Goal: Task Accomplishment & Management: Complete application form

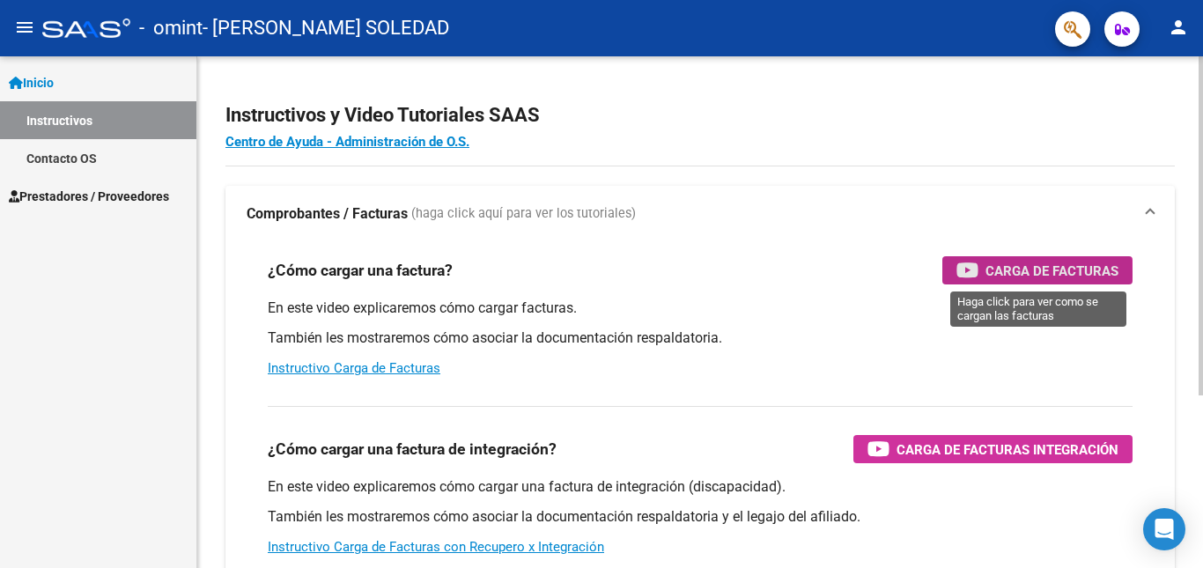
click at [986, 275] on span "Carga de Facturas" at bounding box center [1052, 271] width 133 height 22
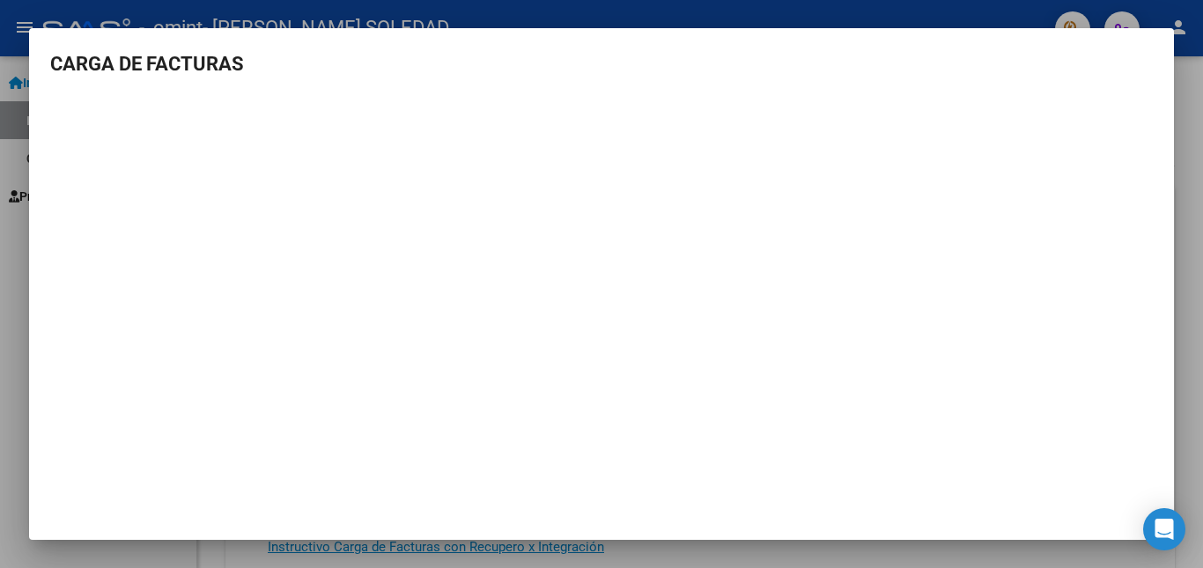
click at [1186, 265] on div at bounding box center [601, 284] width 1203 height 568
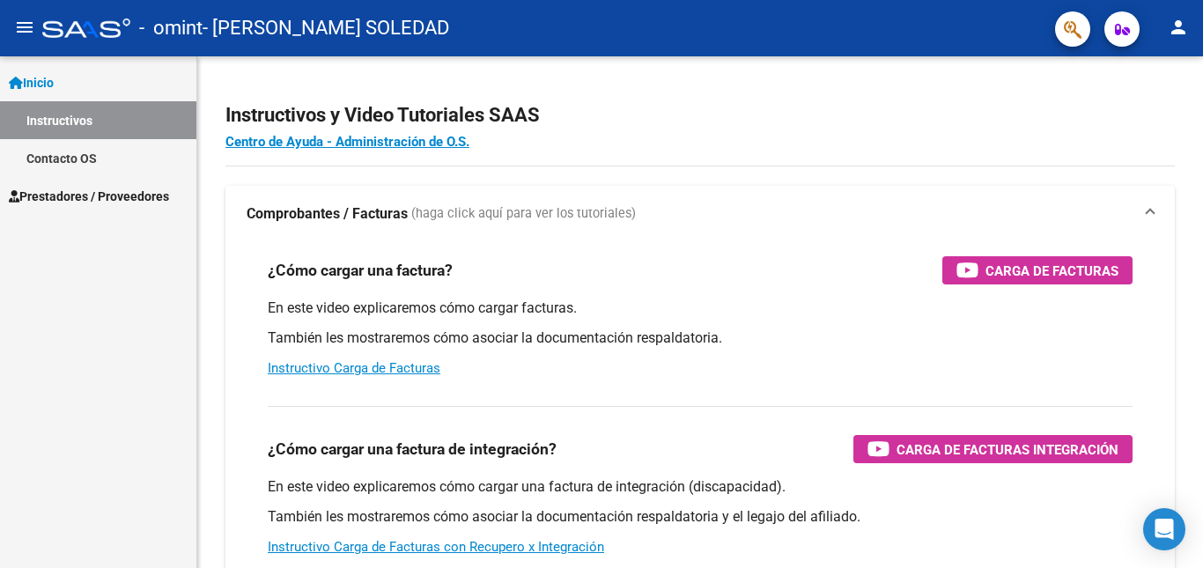
click at [127, 200] on span "Prestadores / Proveedores" at bounding box center [89, 196] width 160 height 19
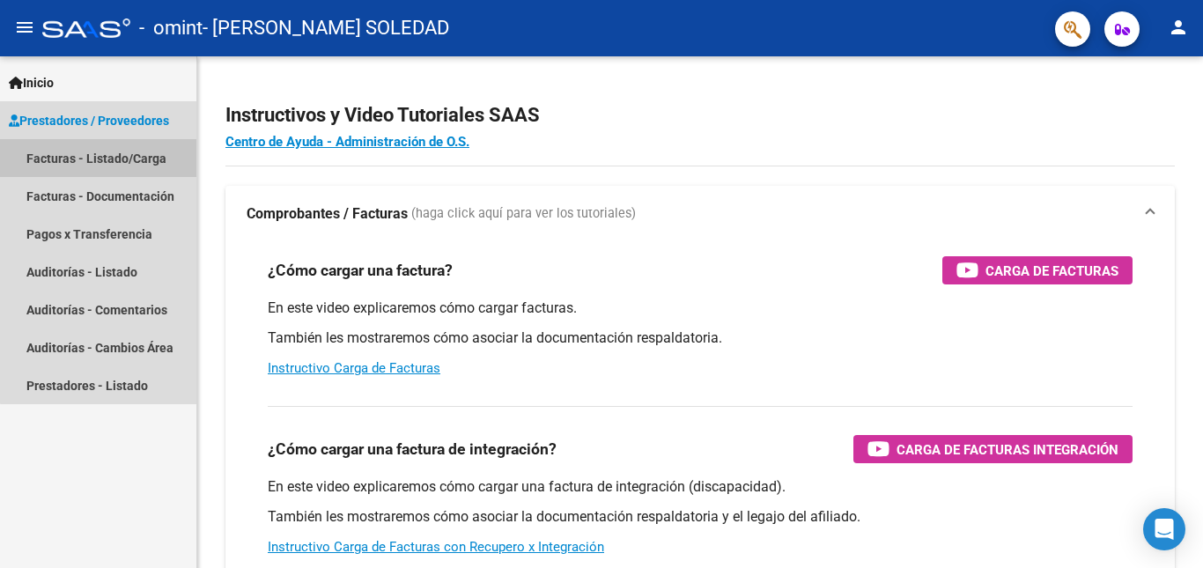
click at [128, 159] on link "Facturas - Listado/Carga" at bounding box center [98, 158] width 196 height 38
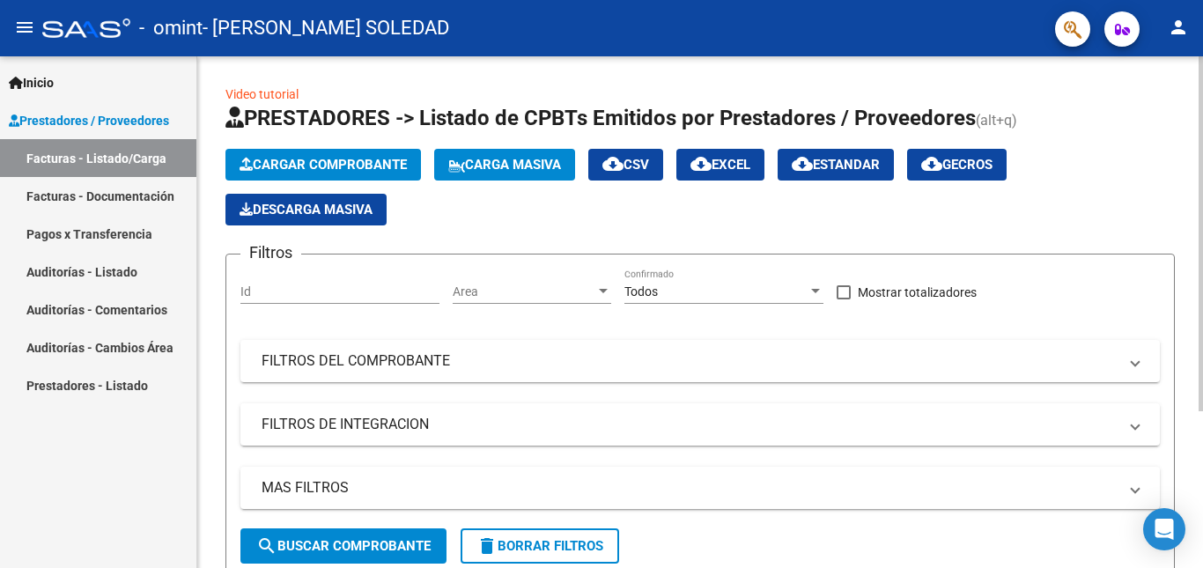
click at [318, 166] on span "Cargar Comprobante" at bounding box center [323, 165] width 167 height 16
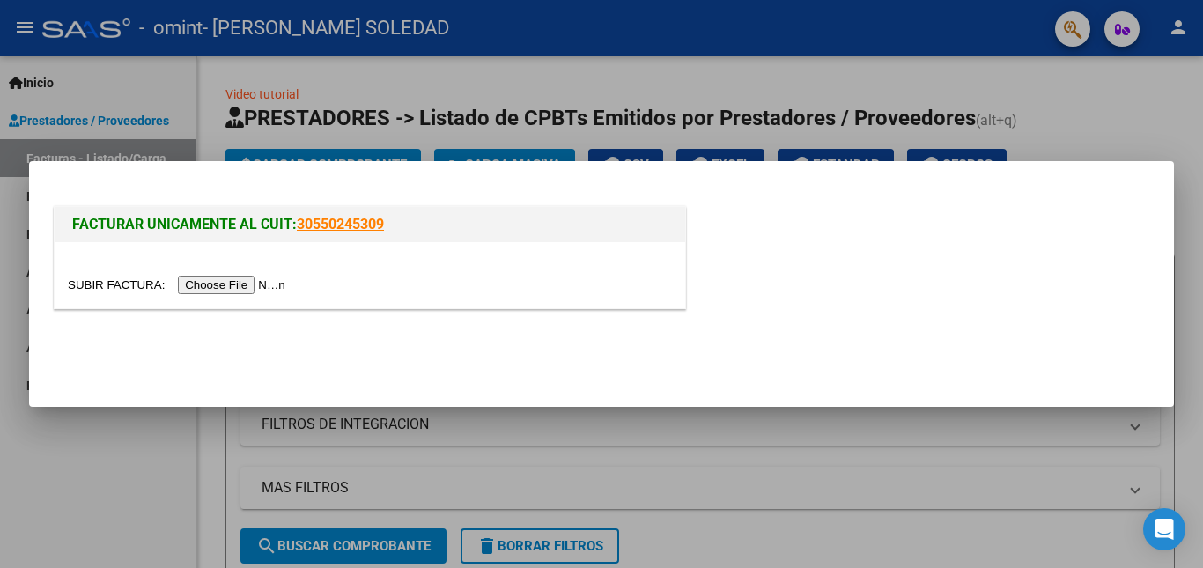
click at [240, 284] on input "file" at bounding box center [179, 285] width 223 height 18
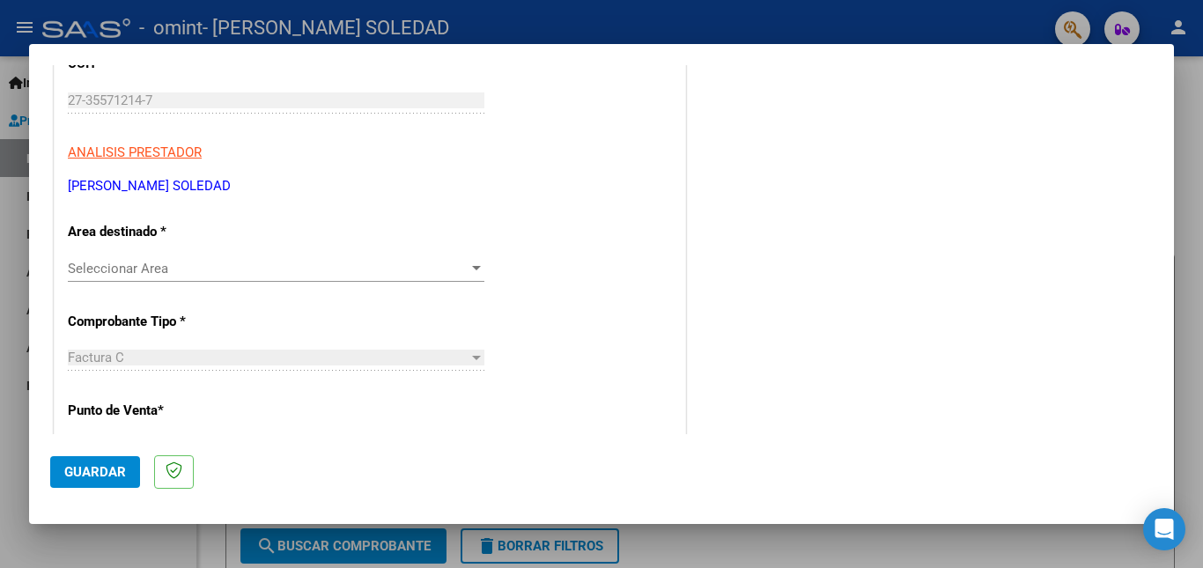
scroll to position [293, 0]
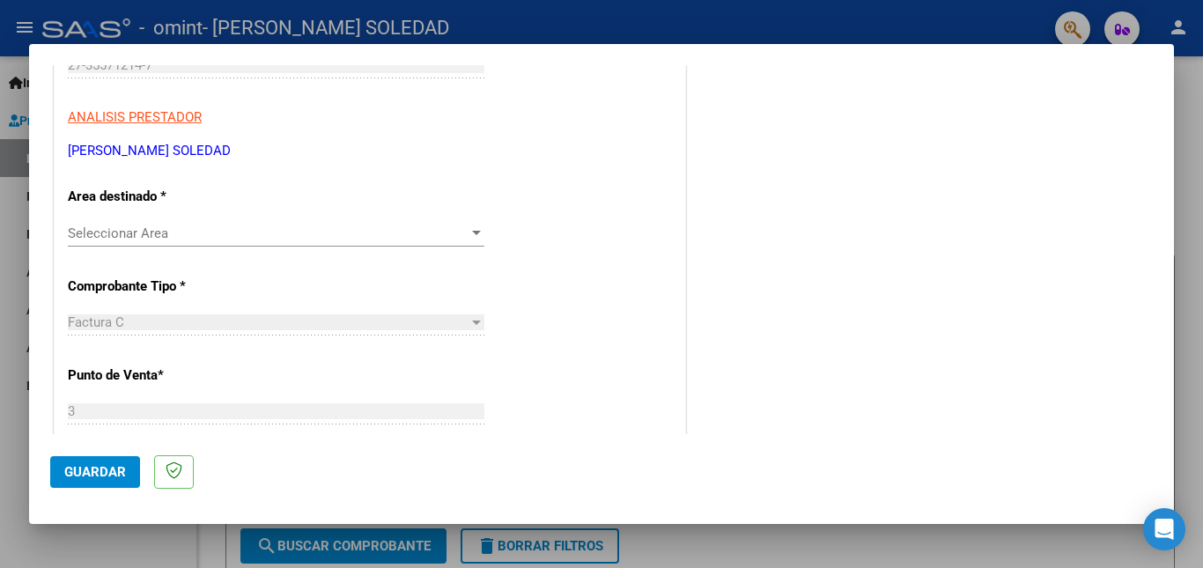
click at [300, 226] on span "Seleccionar Area" at bounding box center [268, 233] width 401 height 16
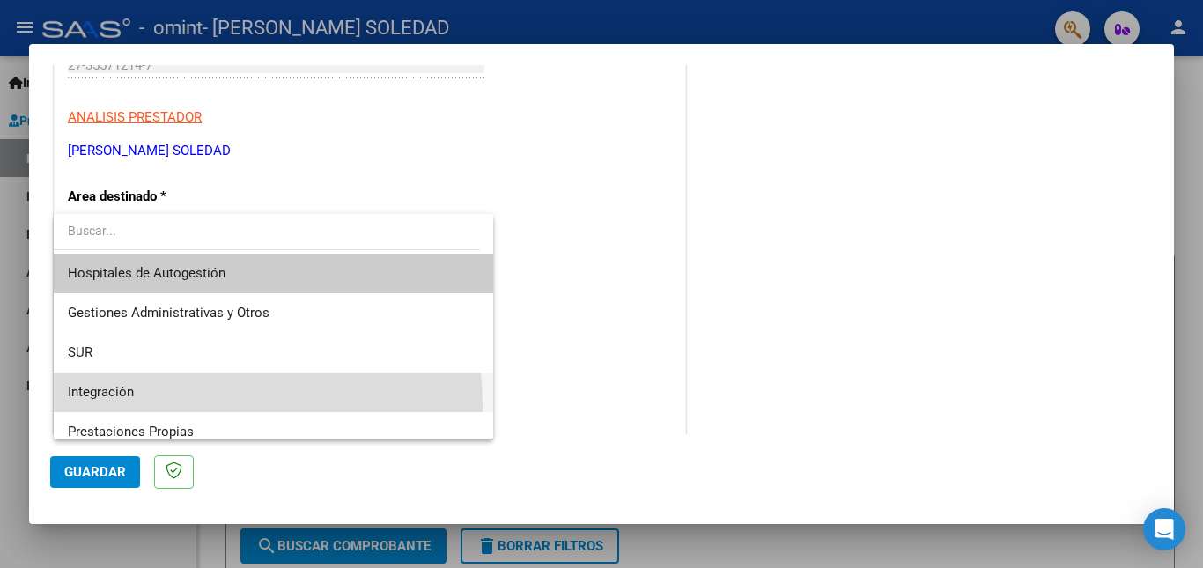
click at [182, 406] on span "Integración" at bounding box center [273, 393] width 411 height 40
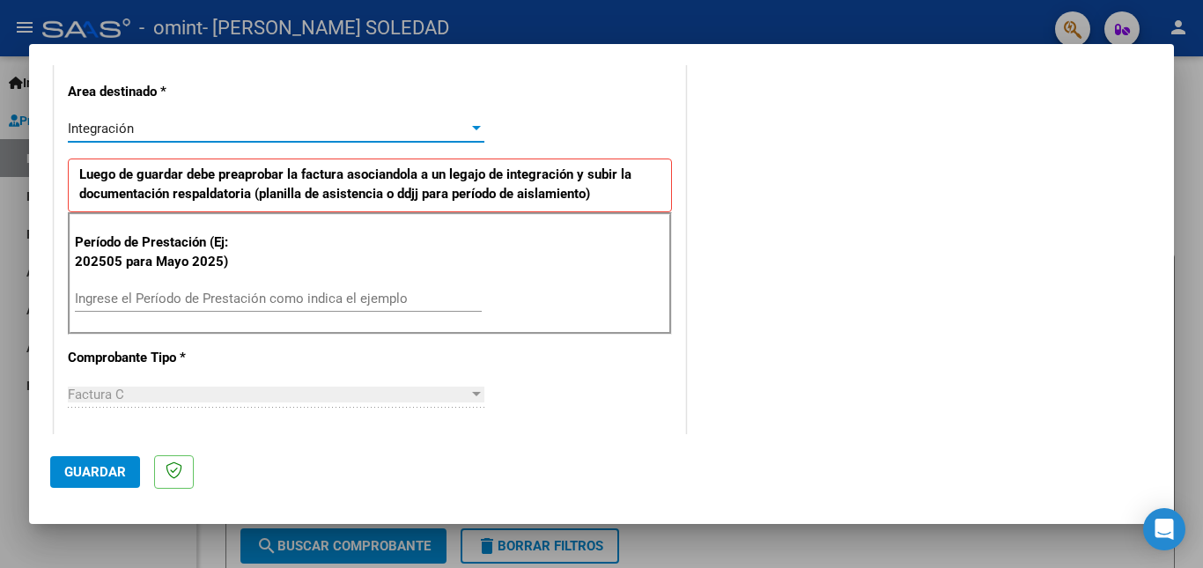
scroll to position [440, 0]
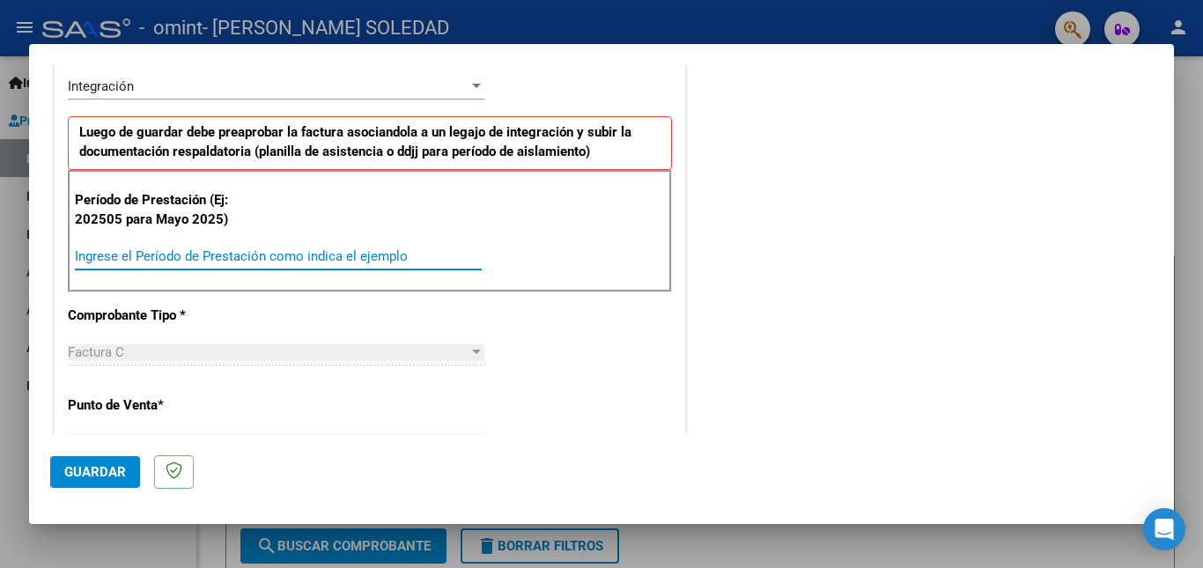
click at [185, 260] on input "Ingrese el Período de Prestación como indica el ejemplo" at bounding box center [278, 256] width 407 height 16
type input "202507"
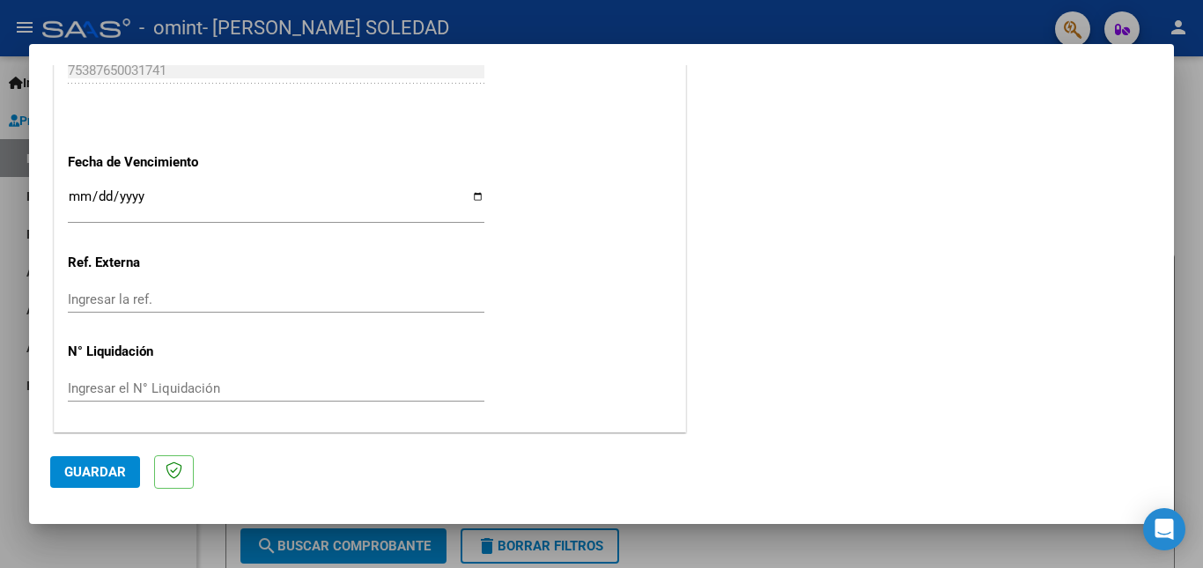
scroll to position [1181, 0]
click at [115, 469] on span "Guardar" at bounding box center [95, 472] width 62 height 16
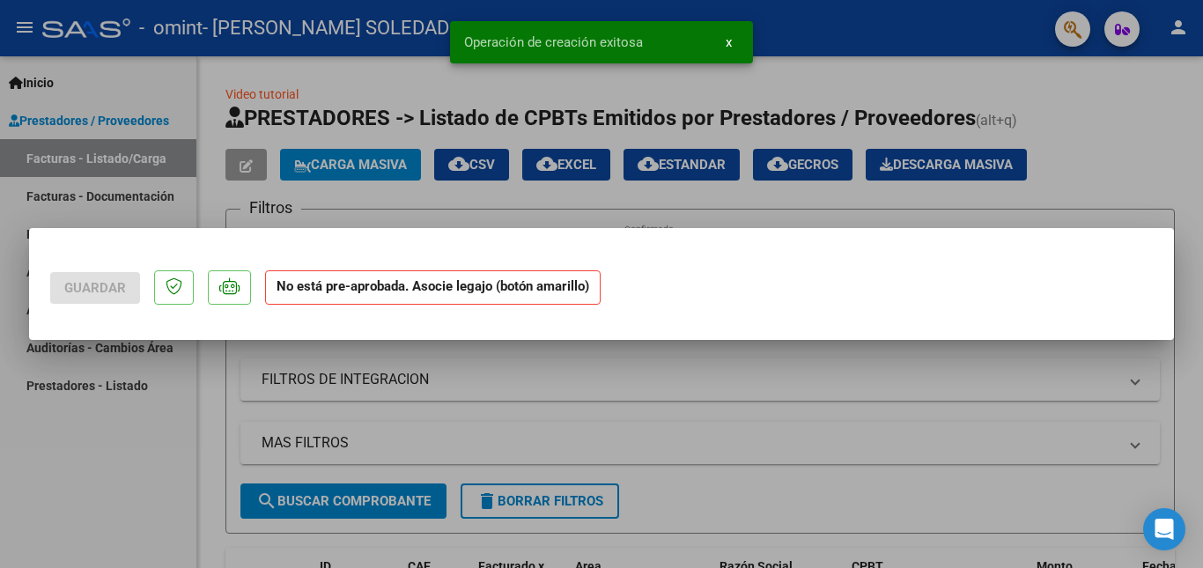
scroll to position [0, 0]
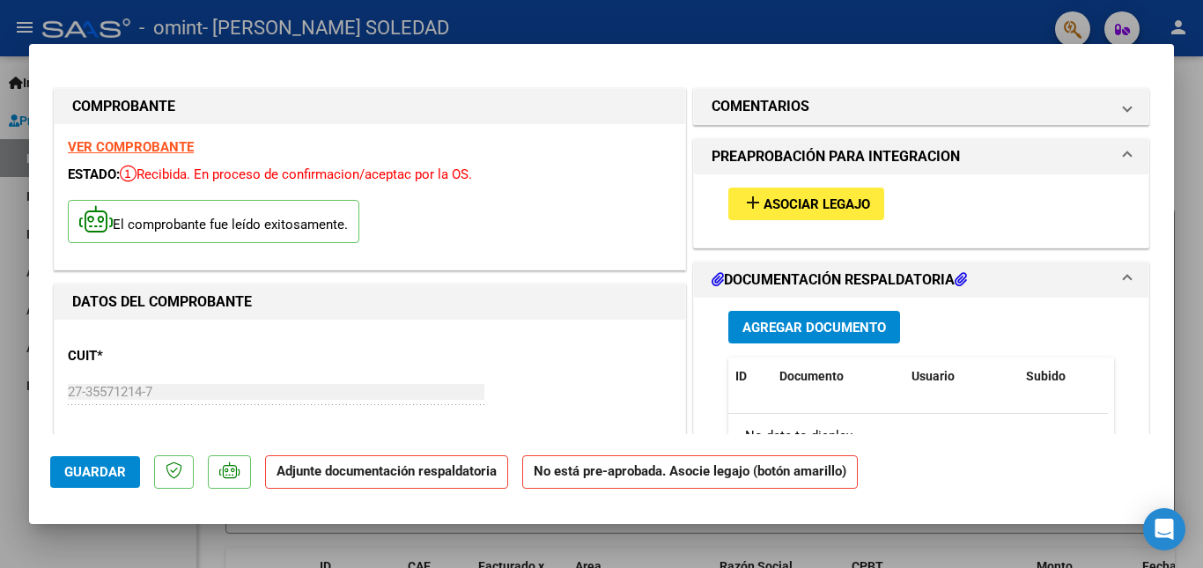
click at [356, 470] on strong "Adjunte documentación respaldatoria" at bounding box center [387, 471] width 220 height 16
click at [823, 198] on span "Asociar Legajo" at bounding box center [817, 204] width 107 height 16
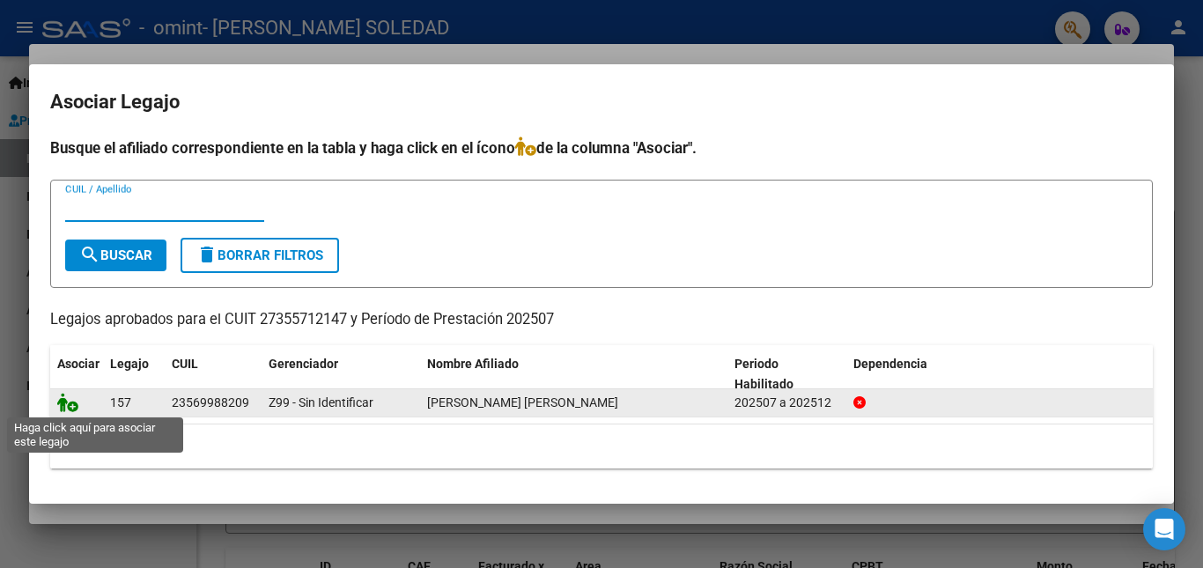
click at [71, 405] on icon at bounding box center [67, 402] width 21 height 19
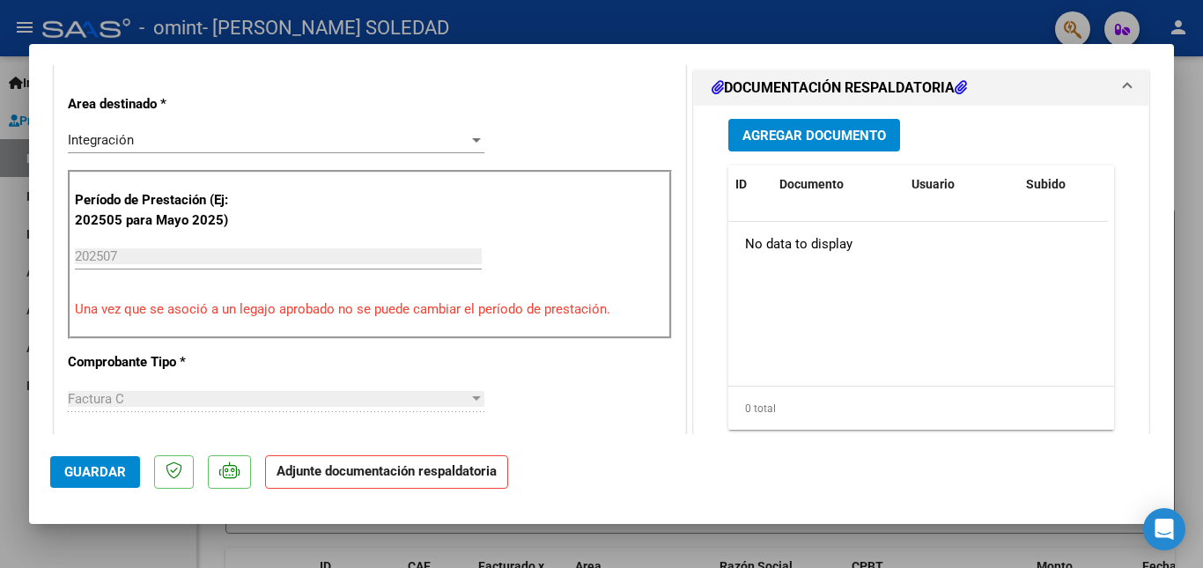
scroll to position [440, 0]
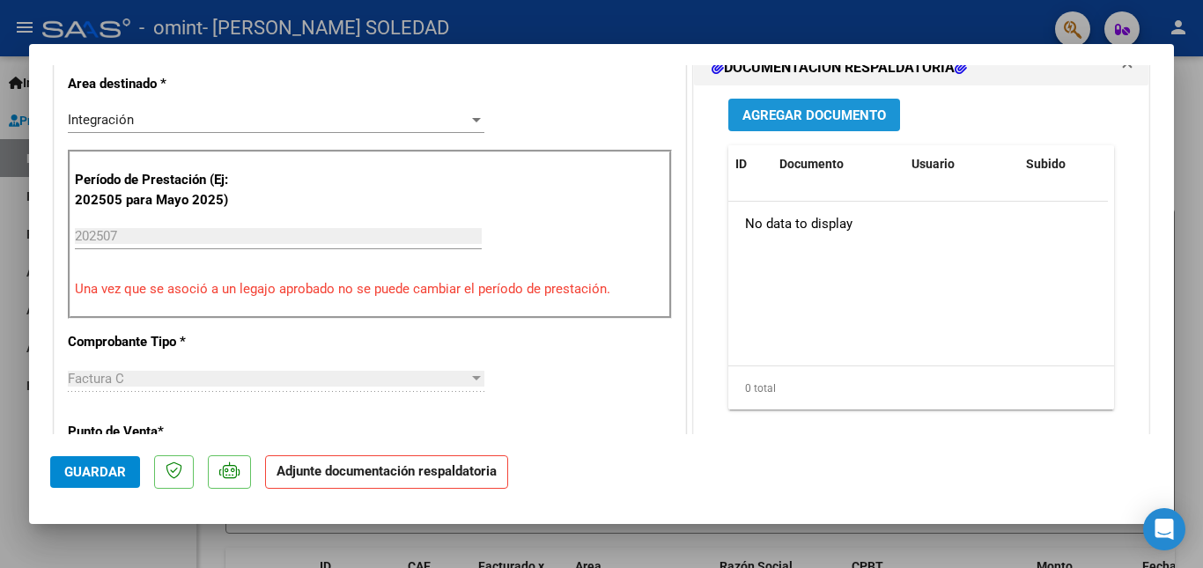
click at [804, 114] on span "Agregar Documento" at bounding box center [814, 115] width 144 height 16
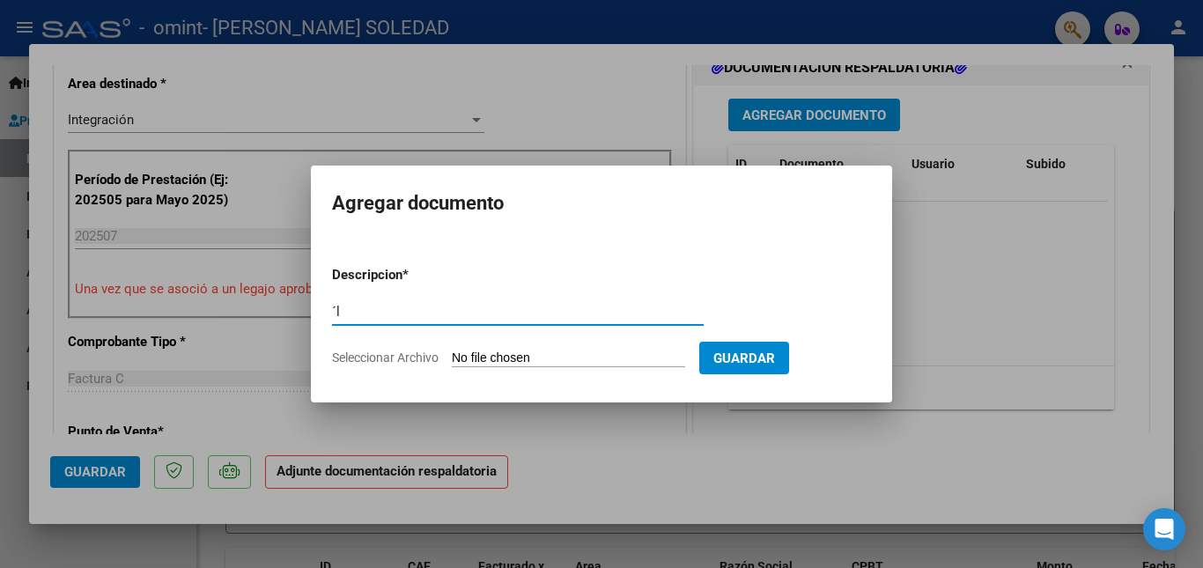
type input "´"
type input "planilla de asistencia"
click at [579, 359] on input "Seleccionar Archivo" at bounding box center [568, 359] width 233 height 17
type input "C:\fakepath\planilla asistencia julio.pdf"
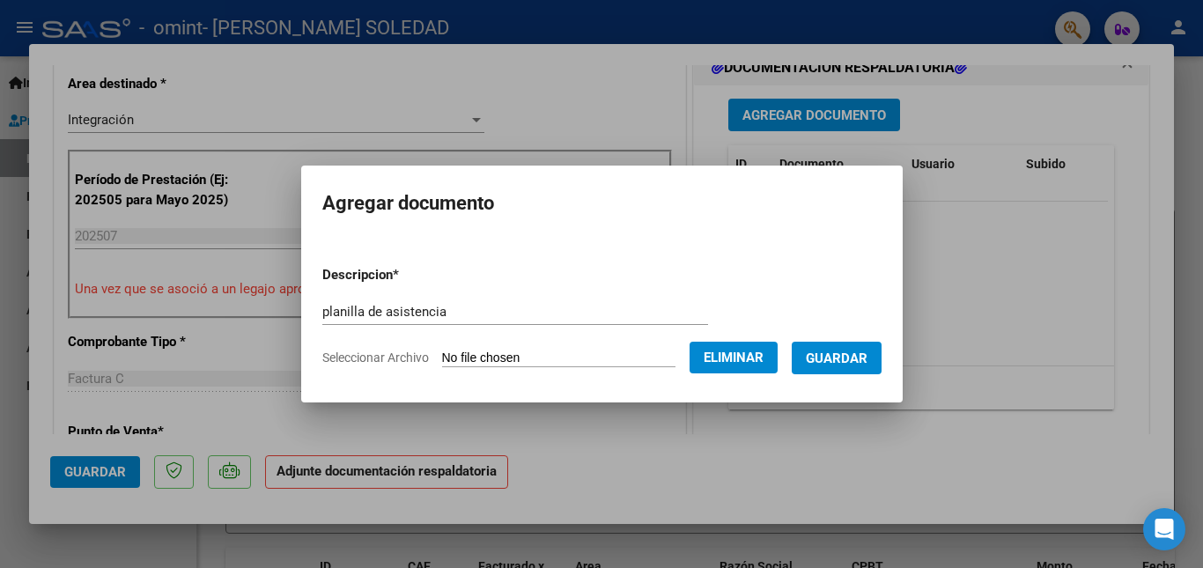
click at [864, 362] on span "Guardar" at bounding box center [837, 359] width 62 height 16
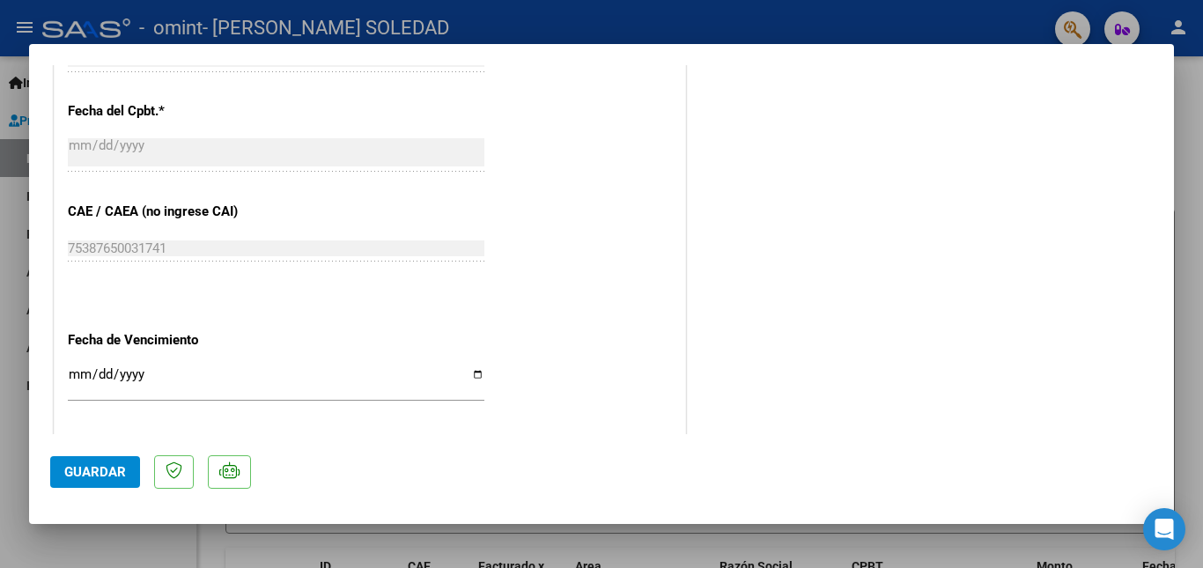
scroll to position [1208, 0]
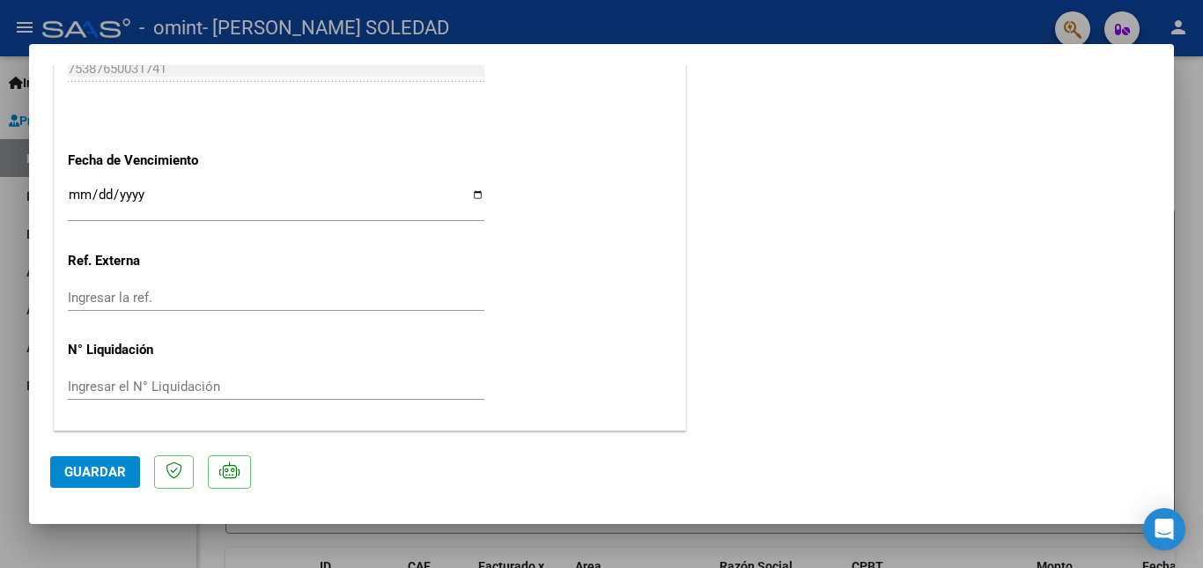
click at [72, 484] on button "Guardar" at bounding box center [95, 472] width 90 height 32
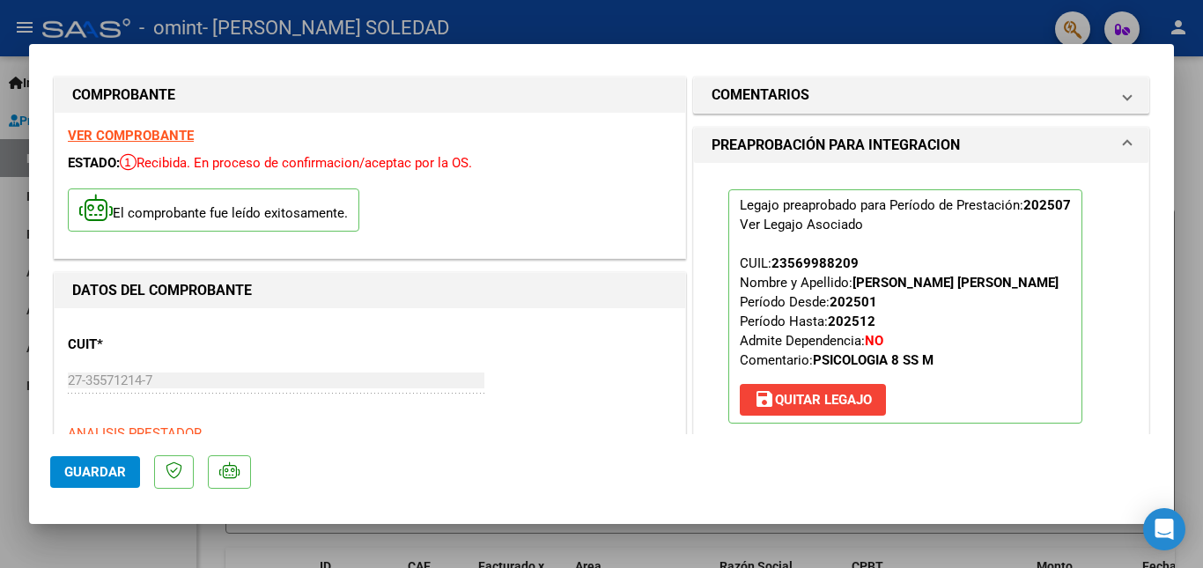
scroll to position [0, 0]
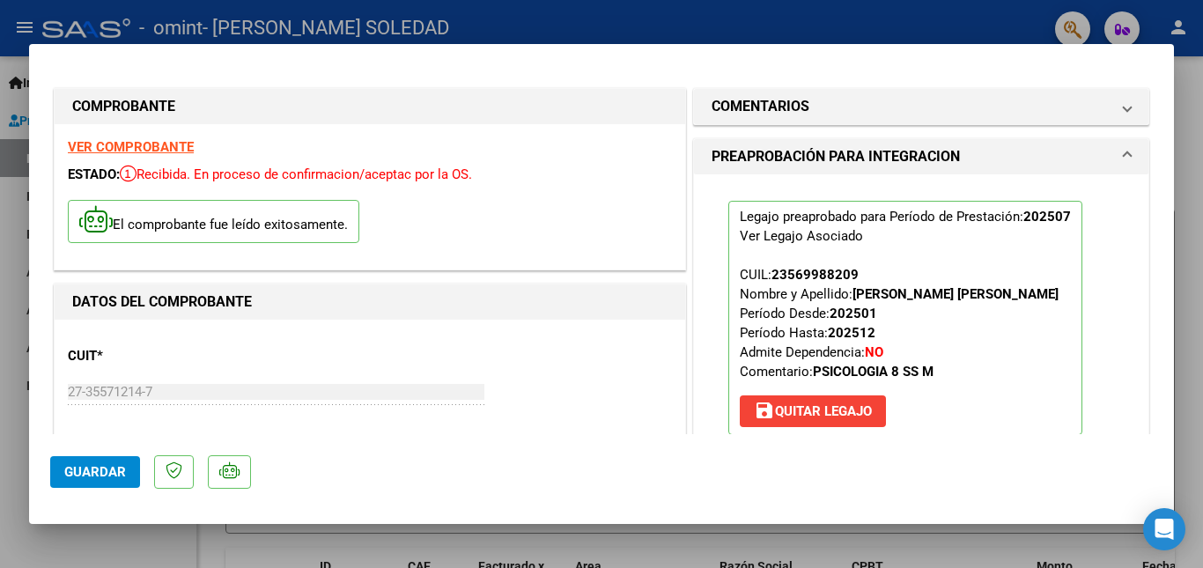
click at [0, 241] on div at bounding box center [601, 284] width 1203 height 568
type input "$ 0,00"
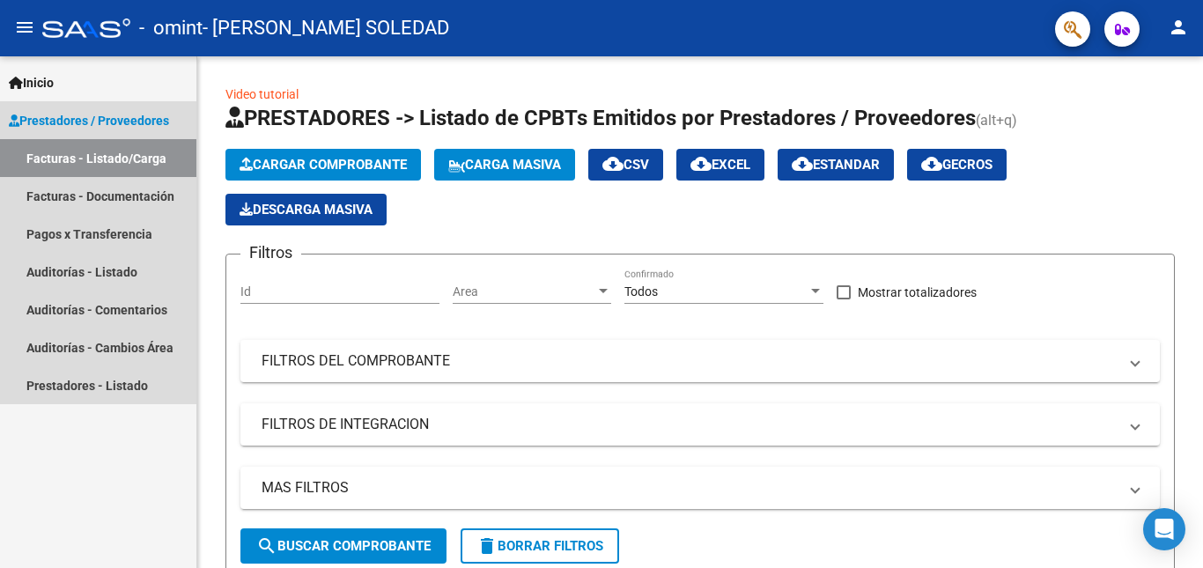
click at [117, 156] on link "Facturas - Listado/Carga" at bounding box center [98, 158] width 196 height 38
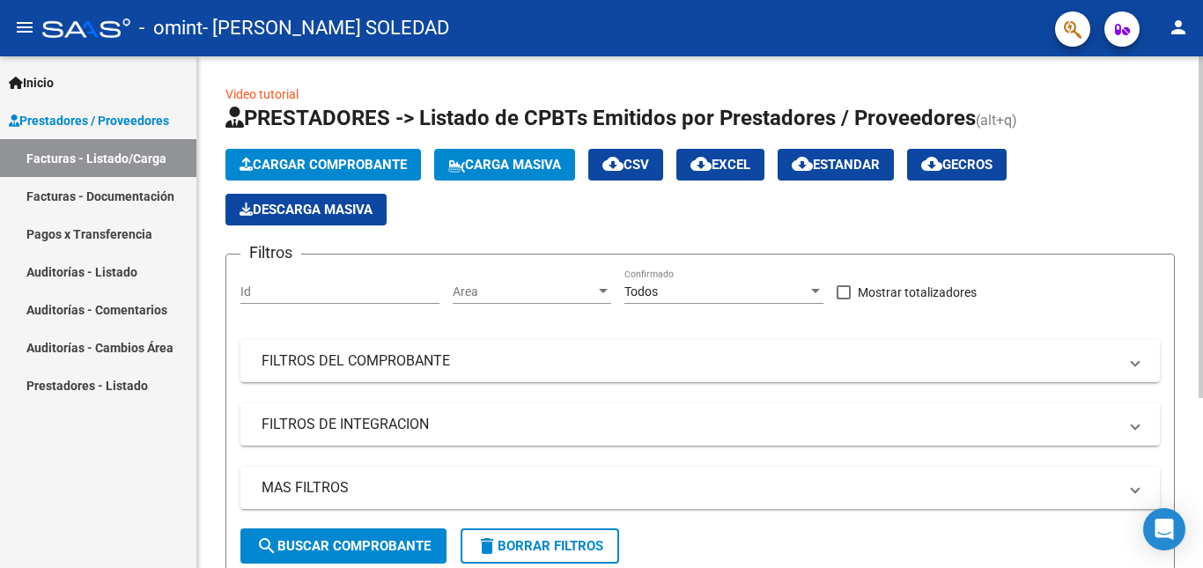
click at [284, 165] on span "Cargar Comprobante" at bounding box center [323, 165] width 167 height 16
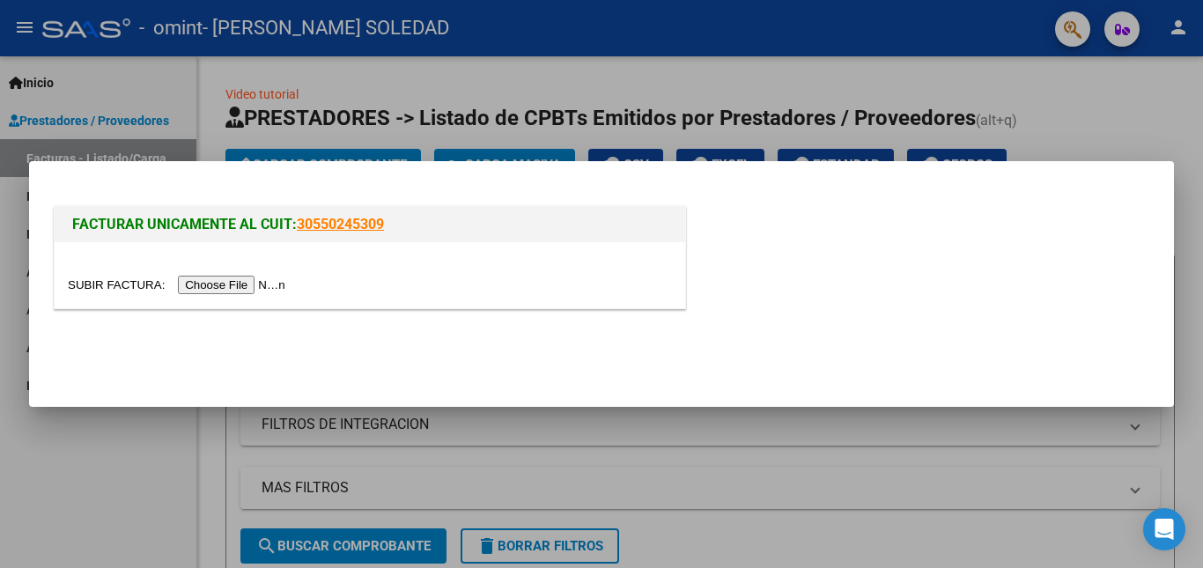
click at [252, 281] on input "file" at bounding box center [179, 285] width 223 height 18
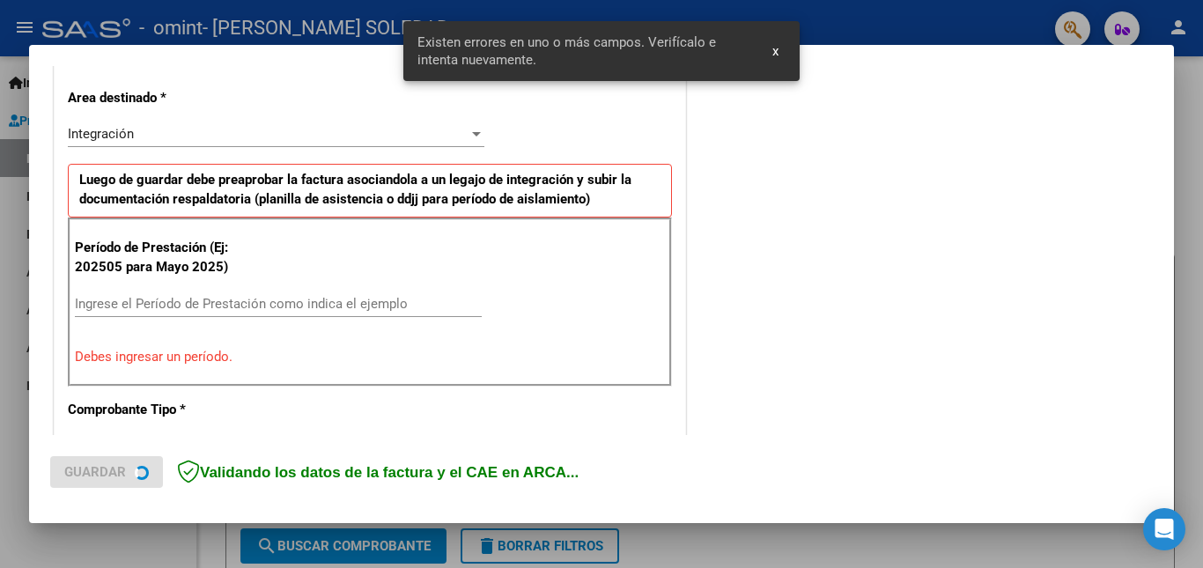
scroll to position [395, 0]
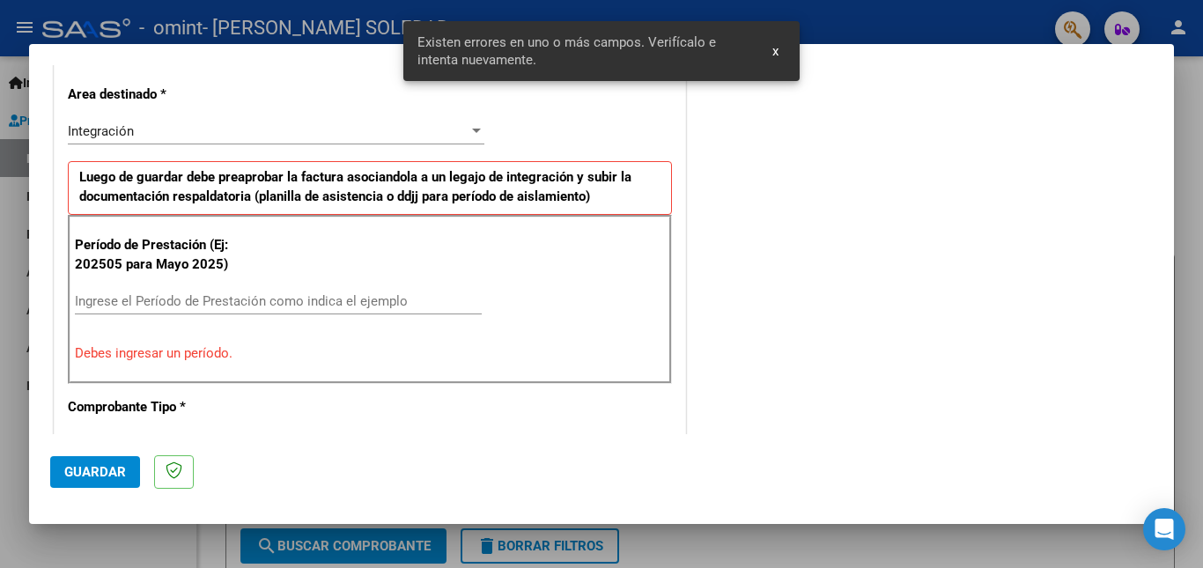
click at [401, 296] on input "Ingrese el Período de Prestación como indica el ejemplo" at bounding box center [278, 301] width 407 height 16
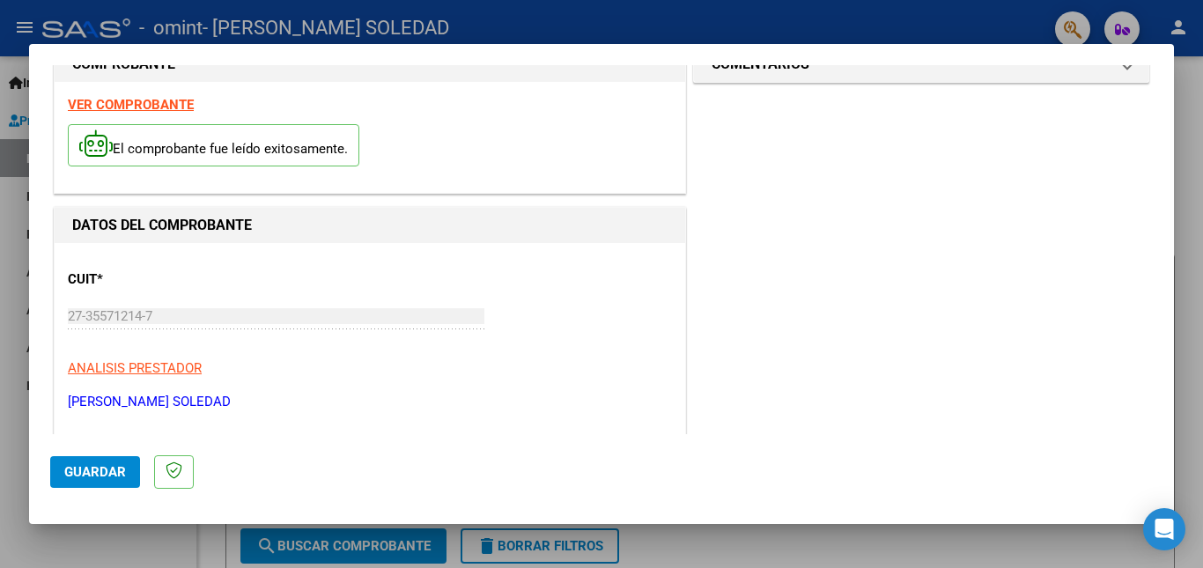
scroll to position [0, 0]
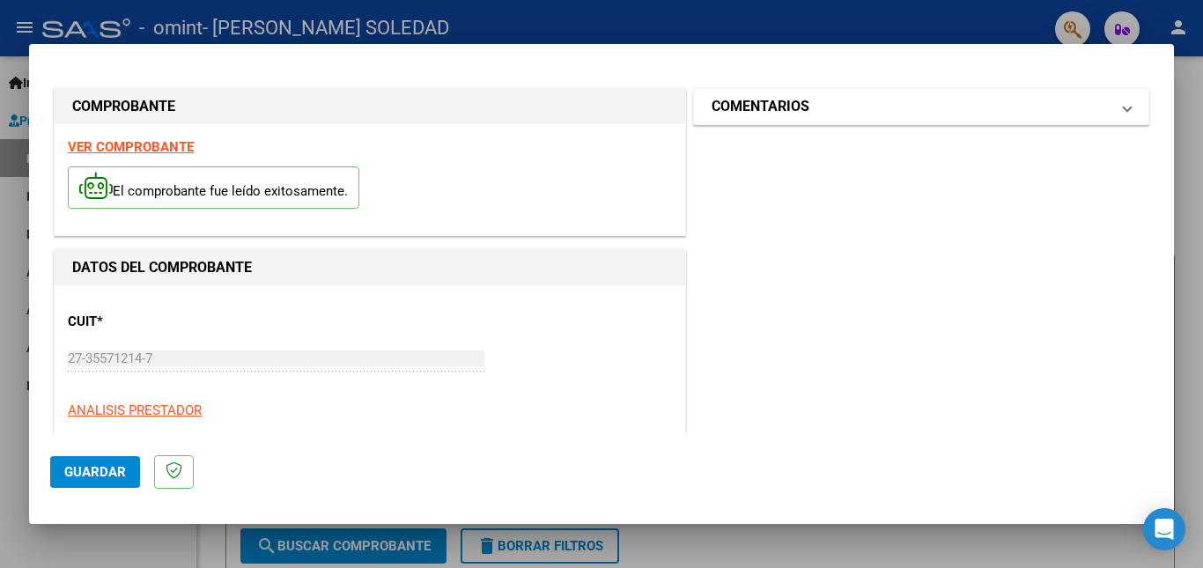
type input "202508"
click at [753, 120] on mat-expansion-panel-header "COMENTARIOS" at bounding box center [921, 106] width 454 height 35
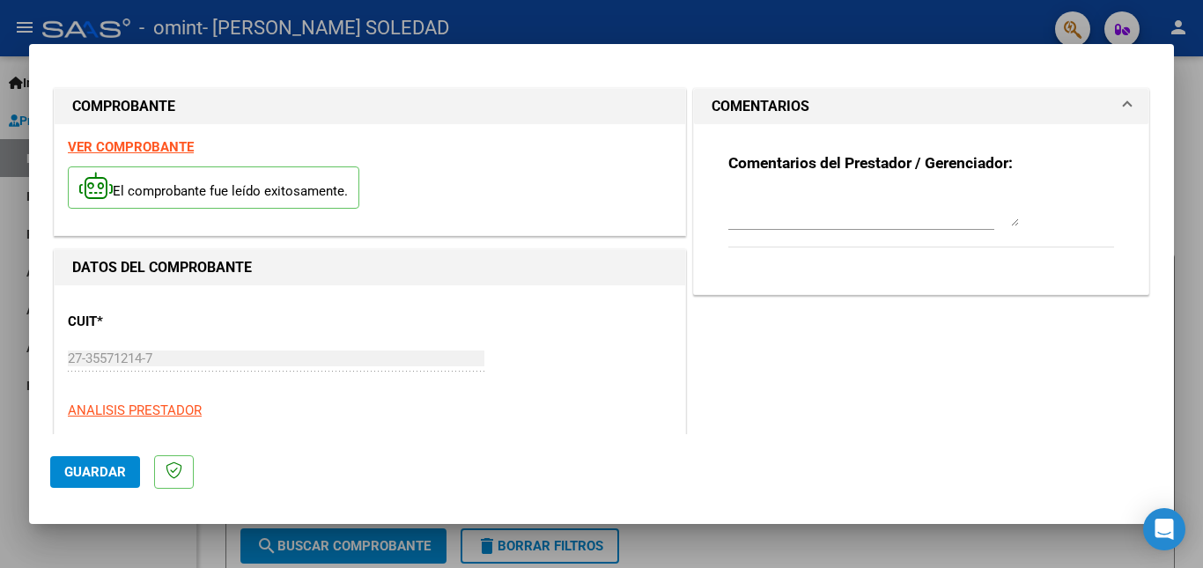
click at [100, 475] on span "Guardar" at bounding box center [95, 472] width 62 height 16
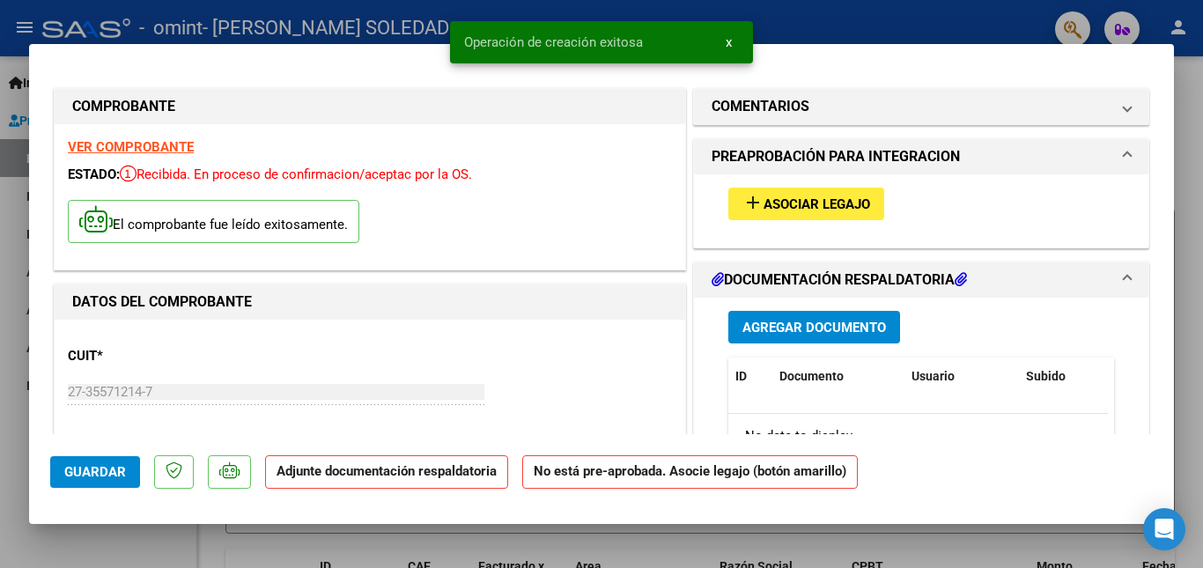
click at [841, 197] on span "Asociar Legajo" at bounding box center [817, 204] width 107 height 16
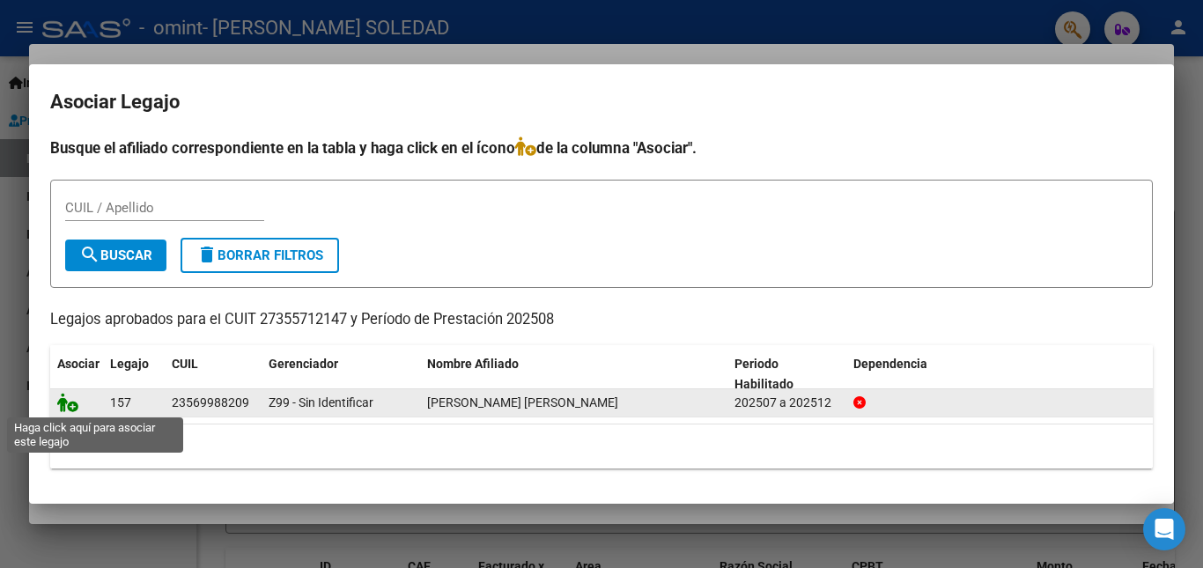
click at [70, 407] on icon at bounding box center [67, 402] width 21 height 19
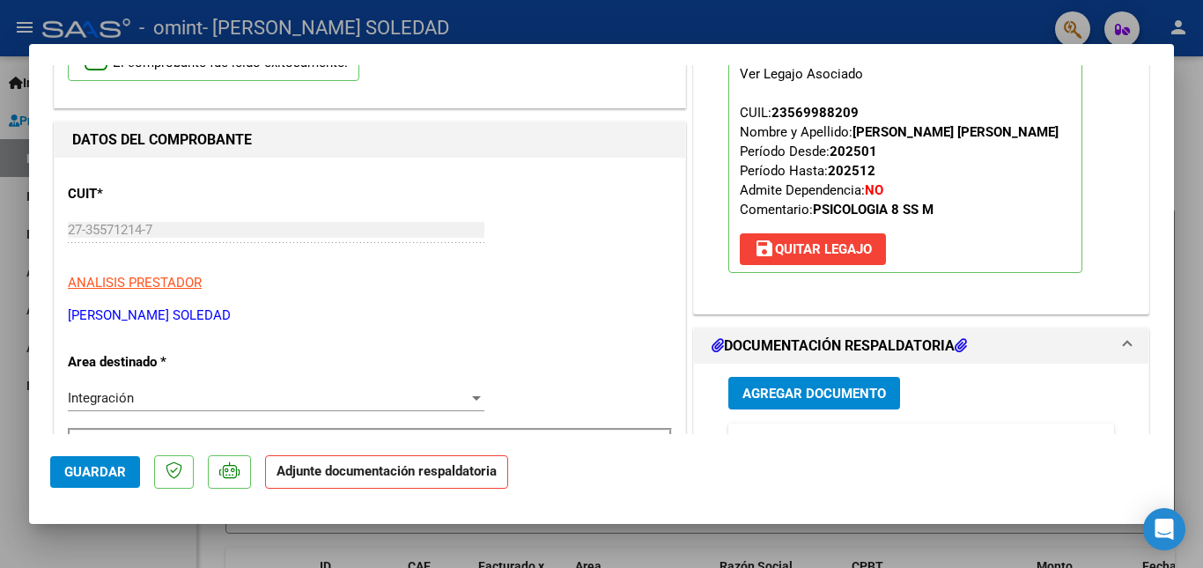
scroll to position [293, 0]
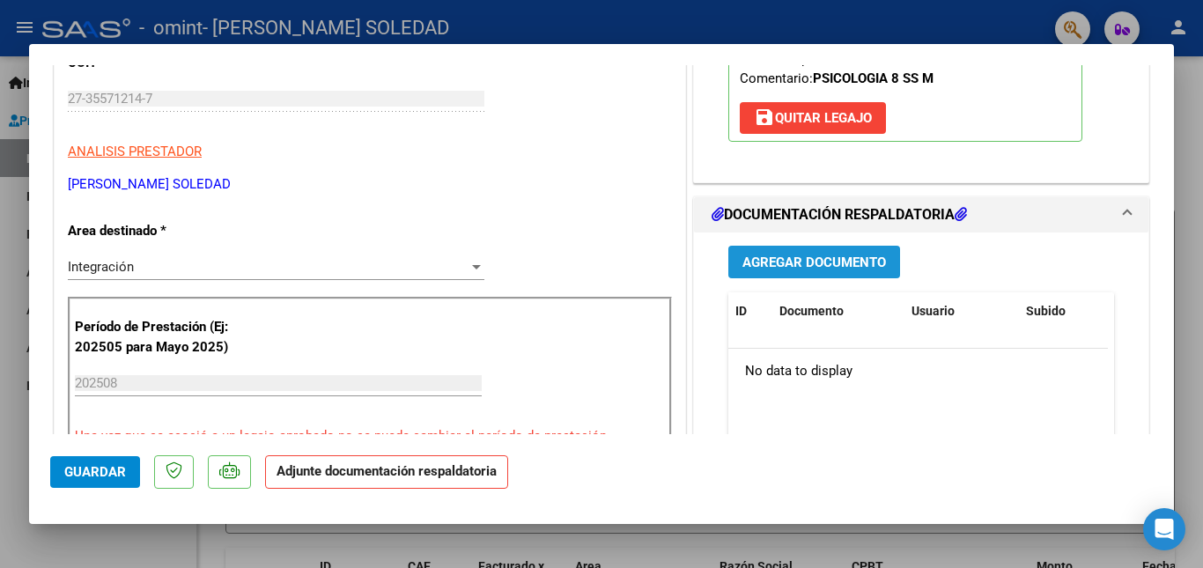
click at [828, 268] on span "Agregar Documento" at bounding box center [814, 263] width 144 height 16
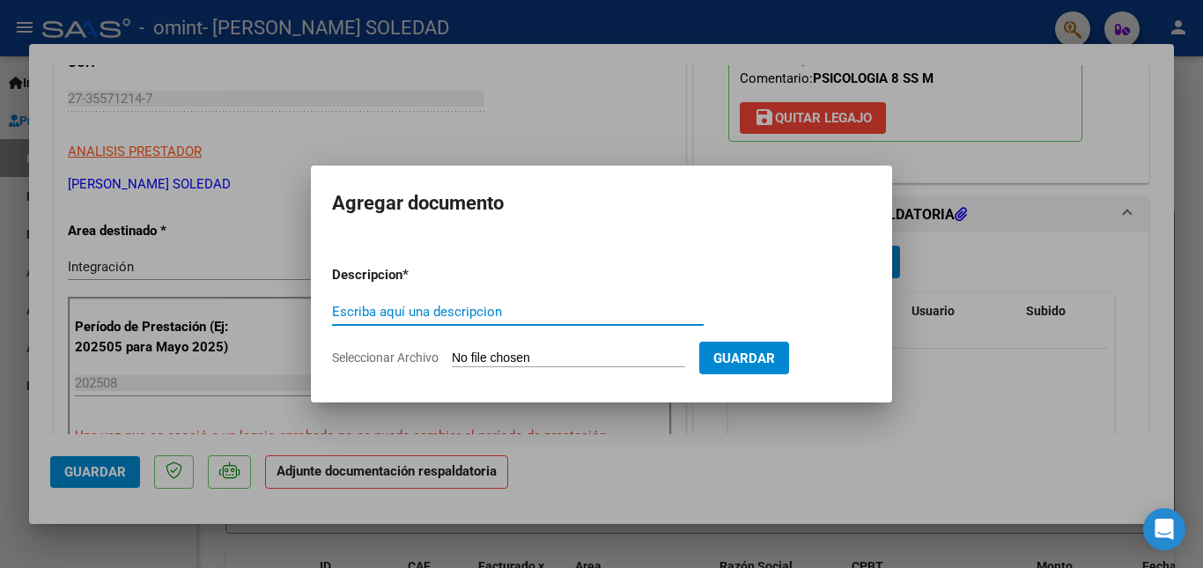
click at [497, 314] on input "Escriba aquí una descripcion" at bounding box center [518, 312] width 372 height 16
type input "planilla de asistencia [DATE]"
click at [385, 359] on span "Seleccionar Archivo" at bounding box center [385, 358] width 107 height 14
click at [452, 359] on input "Seleccionar Archivo" at bounding box center [568, 359] width 233 height 17
type input "C:\fakepath\planilla asistencia agosto.pdf"
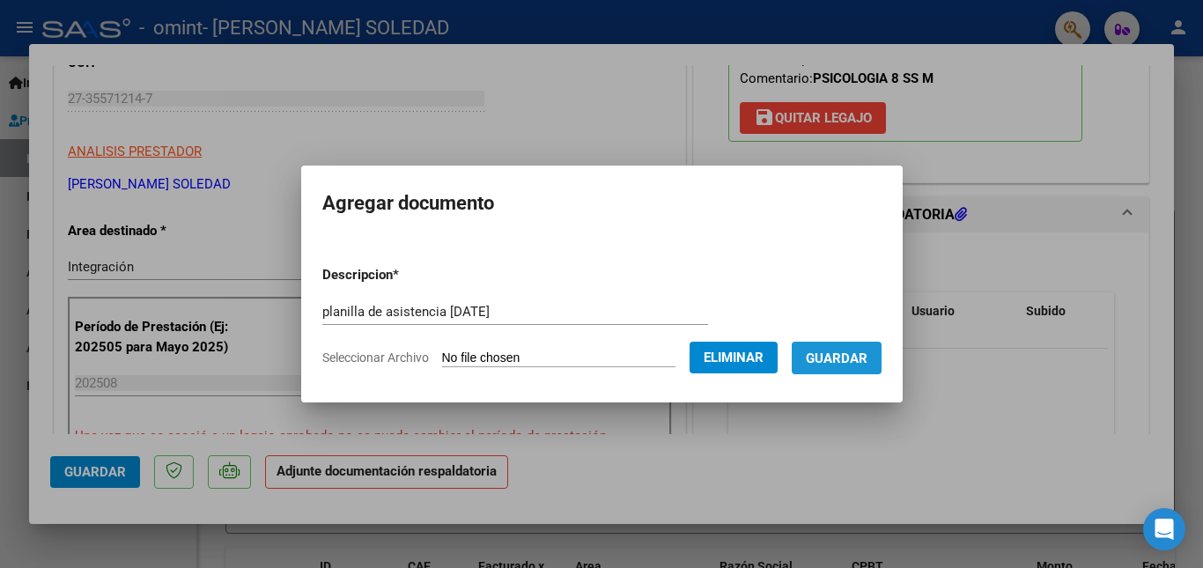
click at [868, 364] on span "Guardar" at bounding box center [837, 359] width 62 height 16
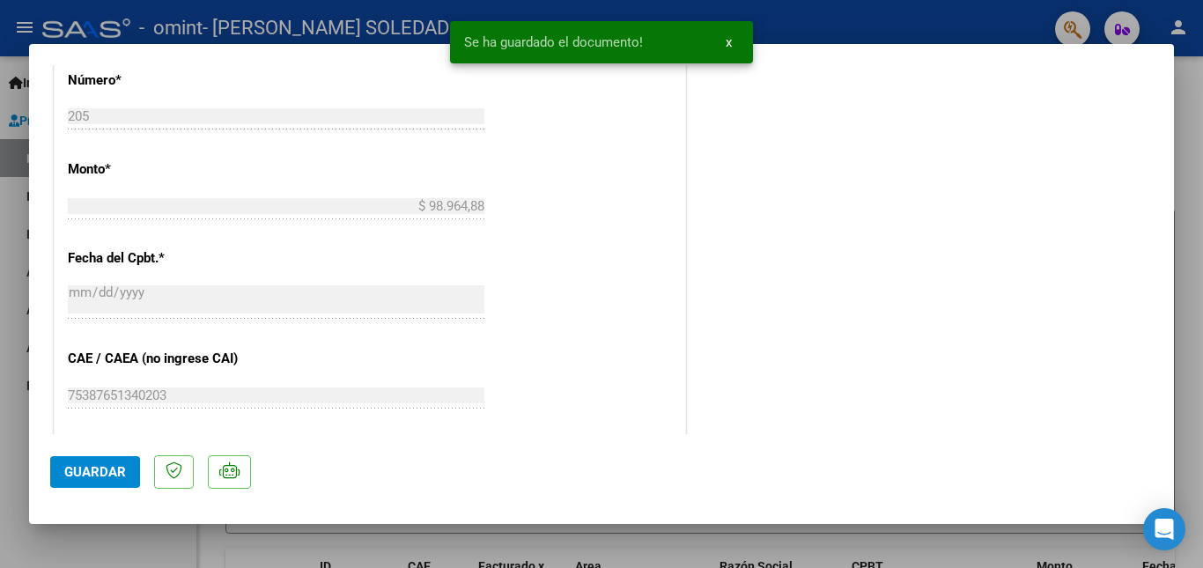
scroll to position [1208, 0]
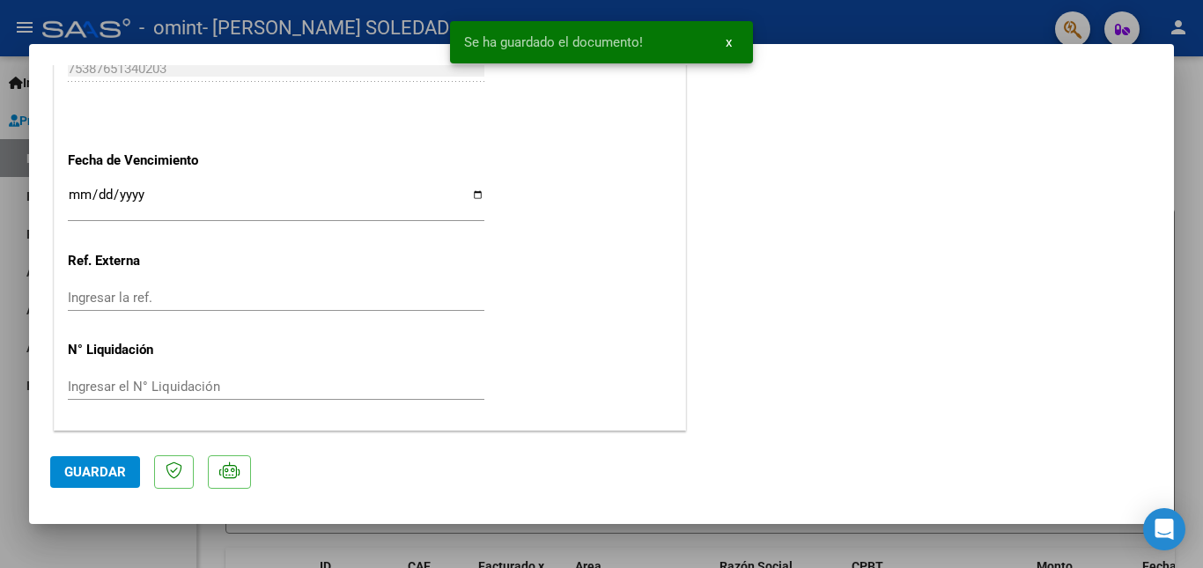
click at [100, 476] on span "Guardar" at bounding box center [95, 472] width 62 height 16
click at [732, 45] on button "x" at bounding box center [729, 42] width 34 height 32
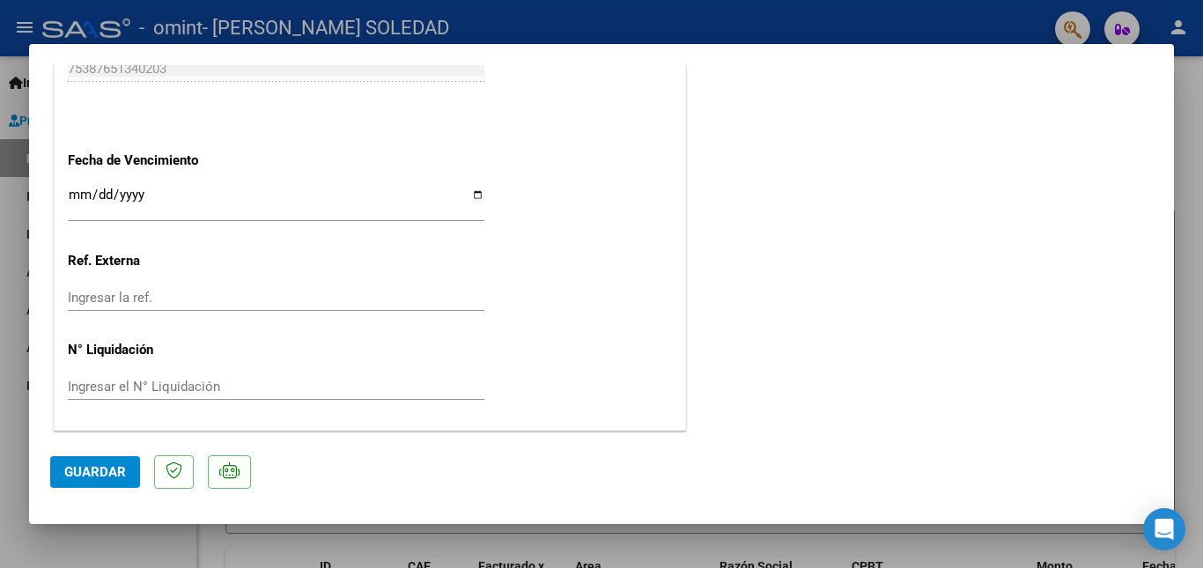
click at [794, 6] on div at bounding box center [601, 284] width 1203 height 568
type input "$ 0,00"
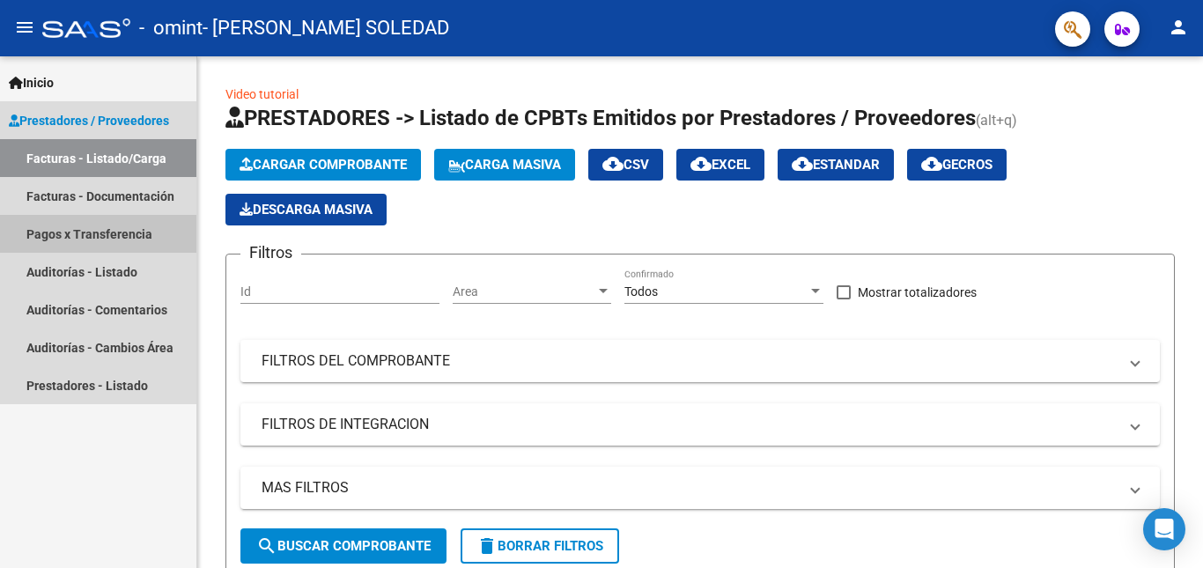
click at [151, 236] on link "Pagos x Transferencia" at bounding box center [98, 234] width 196 height 38
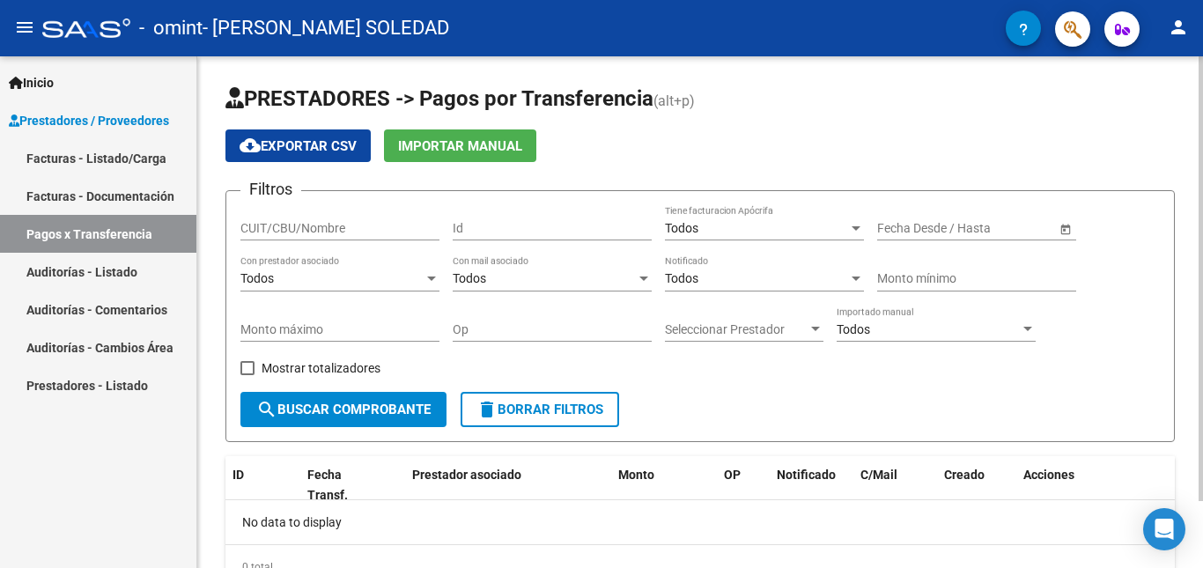
click at [304, 227] on input "CUIT/CBU/Nombre" at bounding box center [339, 228] width 199 height 15
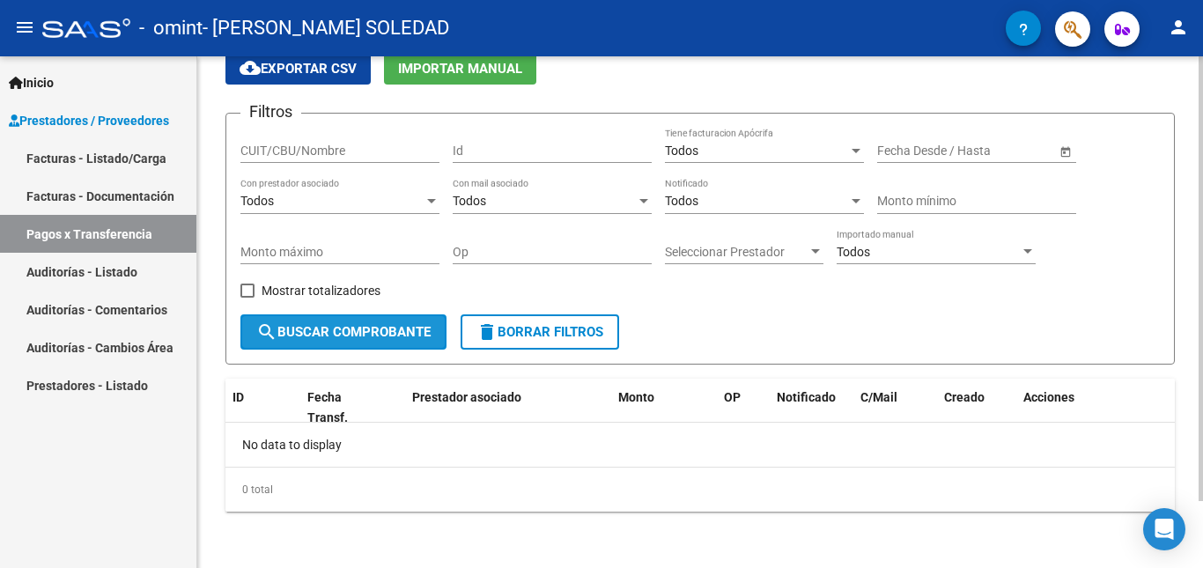
click at [318, 336] on span "search Buscar Comprobante" at bounding box center [343, 332] width 174 height 16
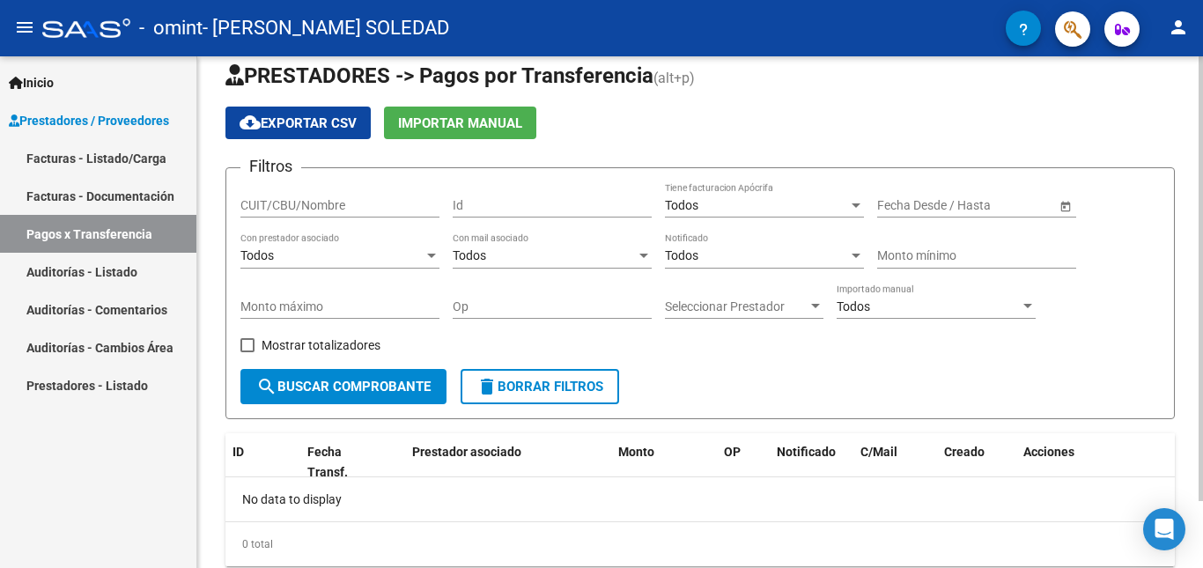
scroll to position [0, 0]
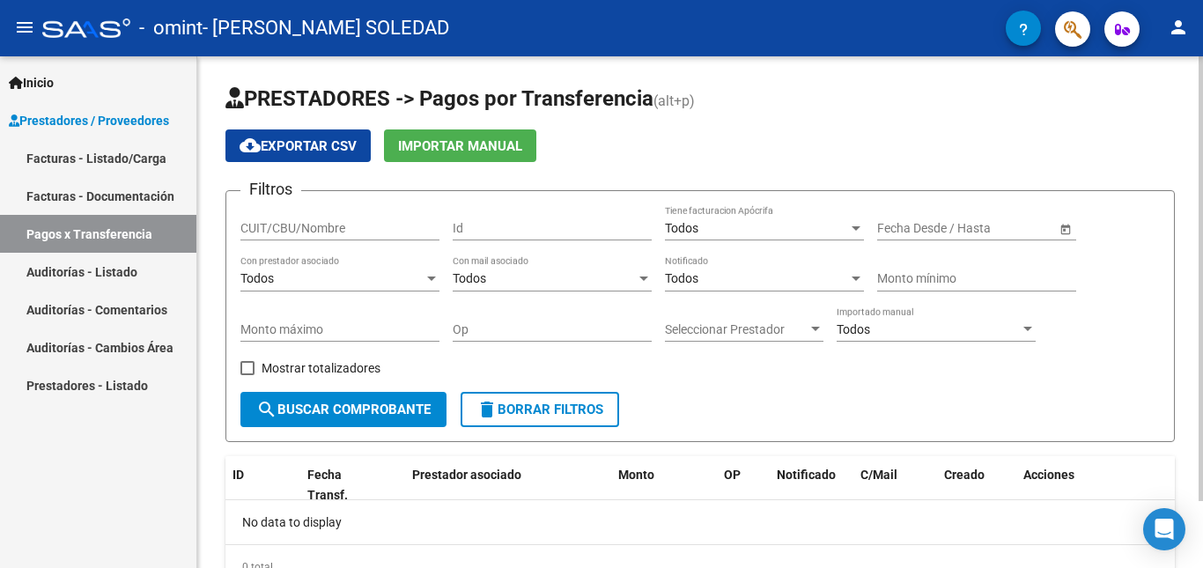
click at [347, 218] on div "CUIT/CBU/Nombre" at bounding box center [339, 222] width 199 height 35
click at [397, 329] on input "Monto máximo" at bounding box center [339, 329] width 199 height 15
click at [815, 316] on div "Seleccionar Prestador Seleccionar Prestador" at bounding box center [744, 324] width 159 height 35
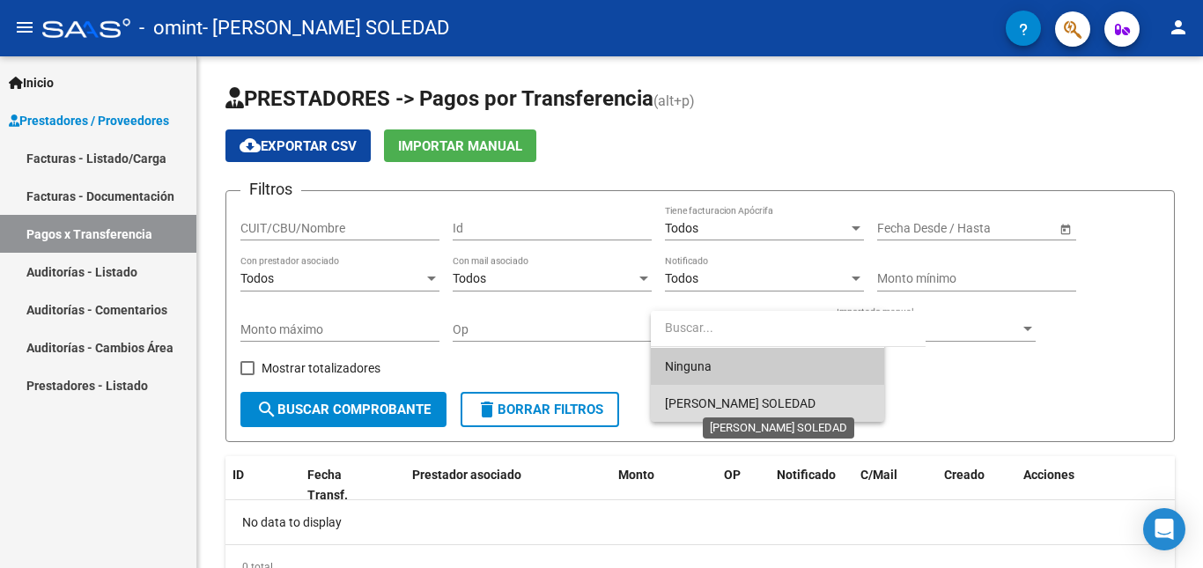
click at [803, 405] on span "[PERSON_NAME] SOLEDAD" at bounding box center [740, 403] width 151 height 14
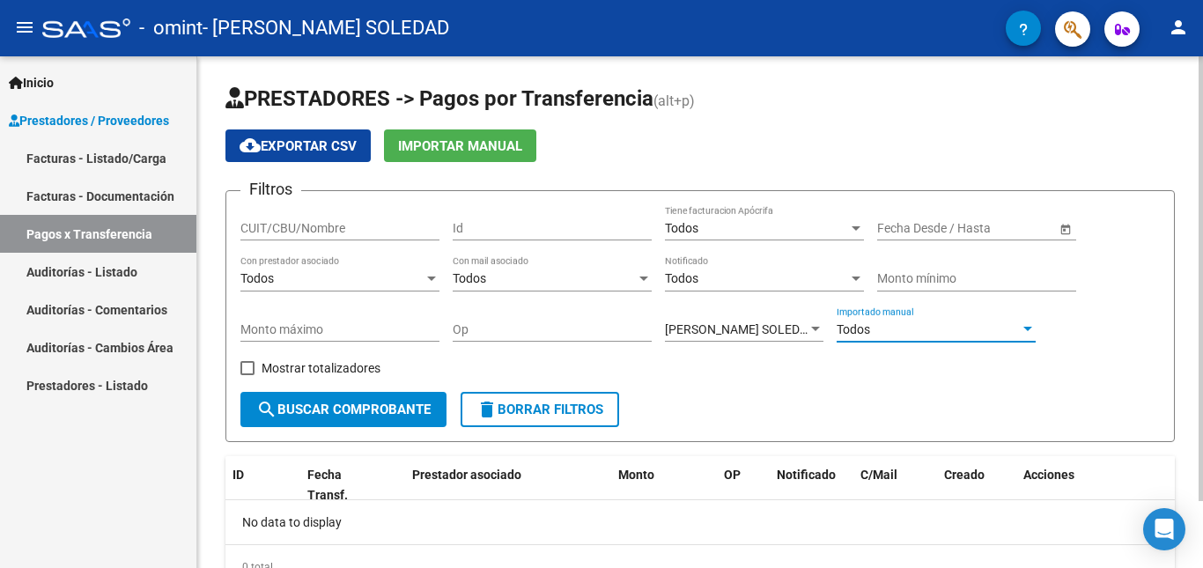
click at [875, 325] on div "Todos" at bounding box center [928, 329] width 183 height 15
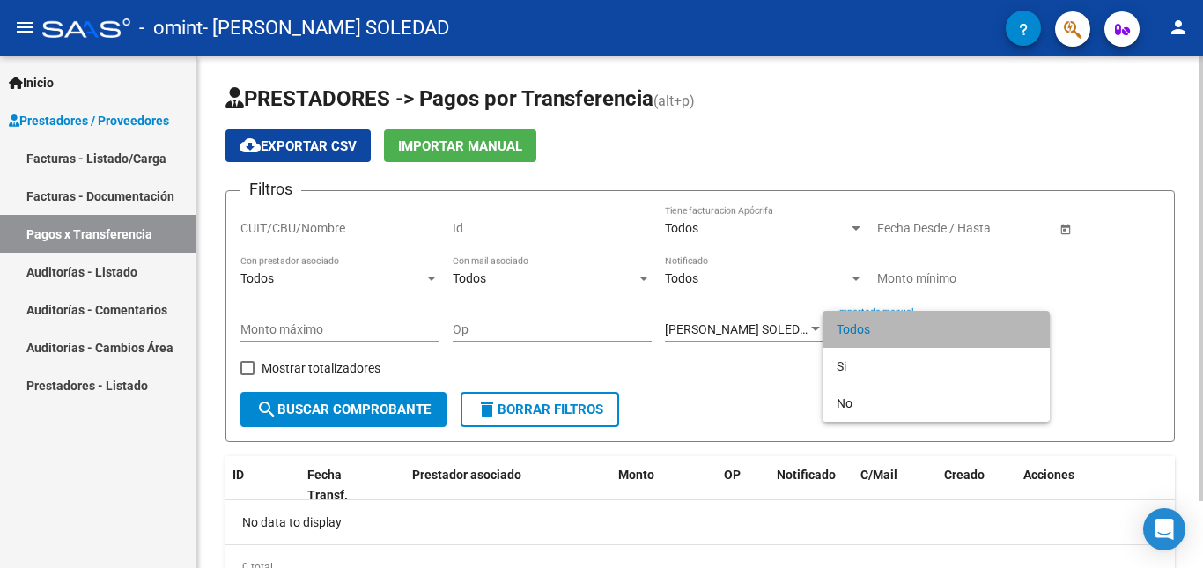
click at [875, 325] on span "Todos" at bounding box center [936, 329] width 199 height 37
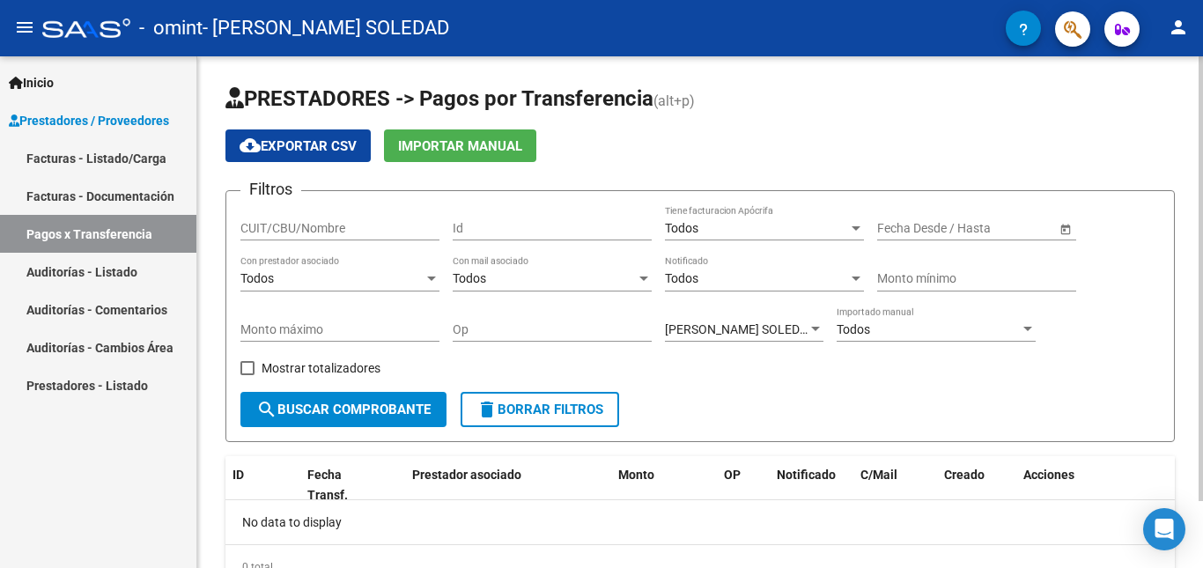
click at [759, 388] on div "Filtros CUIT/CBU/Nombre Id Todos Tiene facturacion Apócrifa Fecha inicio – Fech…" at bounding box center [700, 298] width 920 height 187
click at [698, 329] on span "[PERSON_NAME] SOLEDAD" at bounding box center [740, 329] width 151 height 14
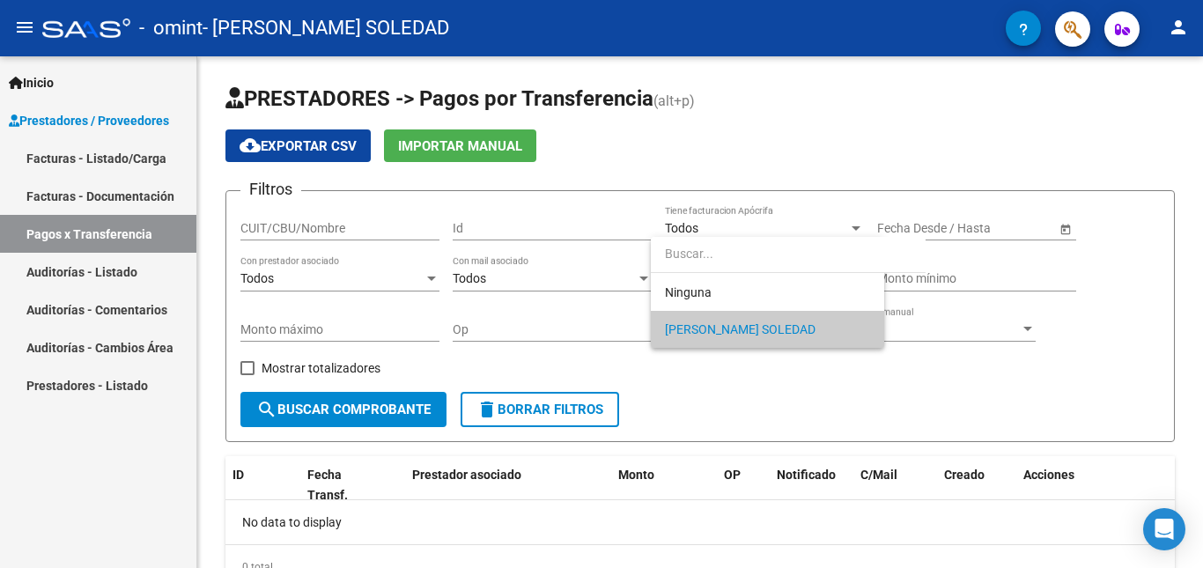
click at [708, 375] on div at bounding box center [601, 284] width 1203 height 568
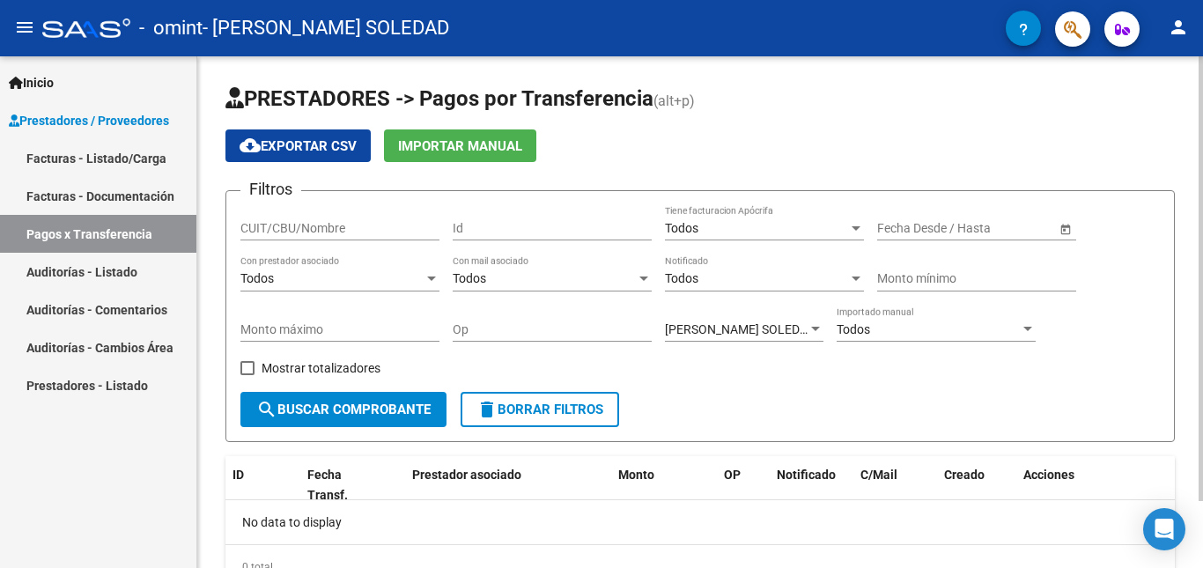
click at [343, 150] on span "cloud_download Exportar CSV" at bounding box center [298, 146] width 117 height 16
click at [152, 348] on link "Auditorías - Cambios Área" at bounding box center [98, 348] width 196 height 38
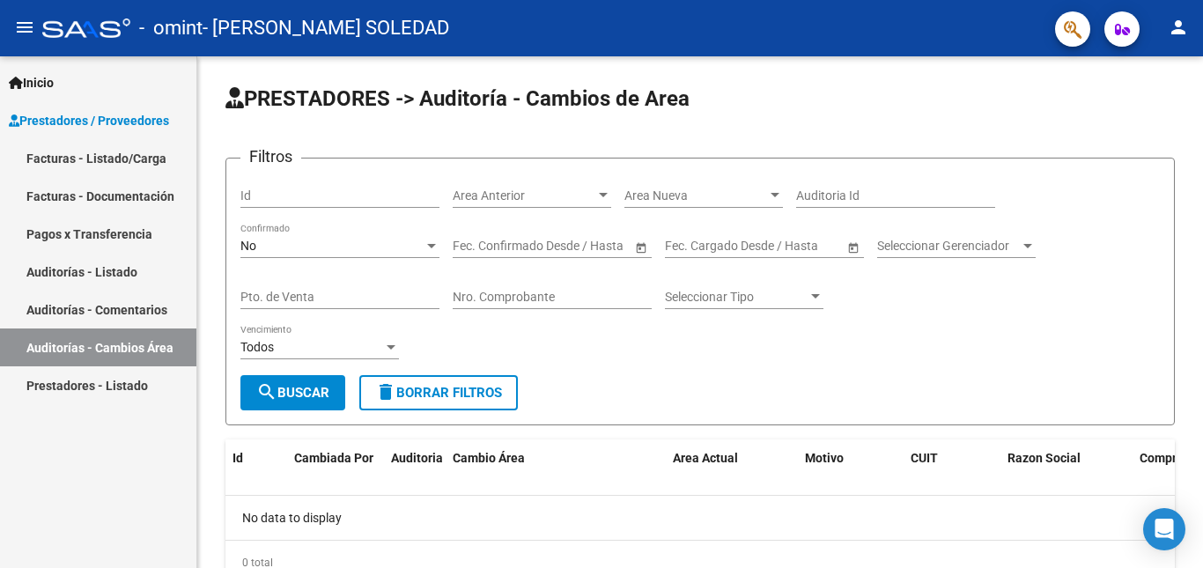
click at [144, 387] on link "Prestadores - Listado" at bounding box center [98, 385] width 196 height 38
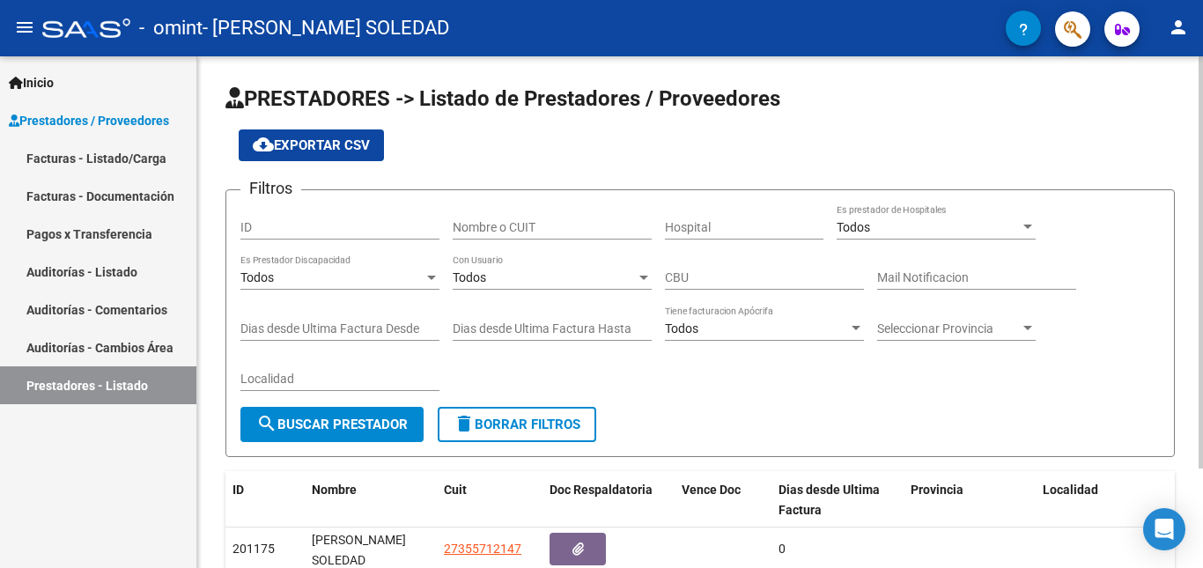
scroll to position [124, 0]
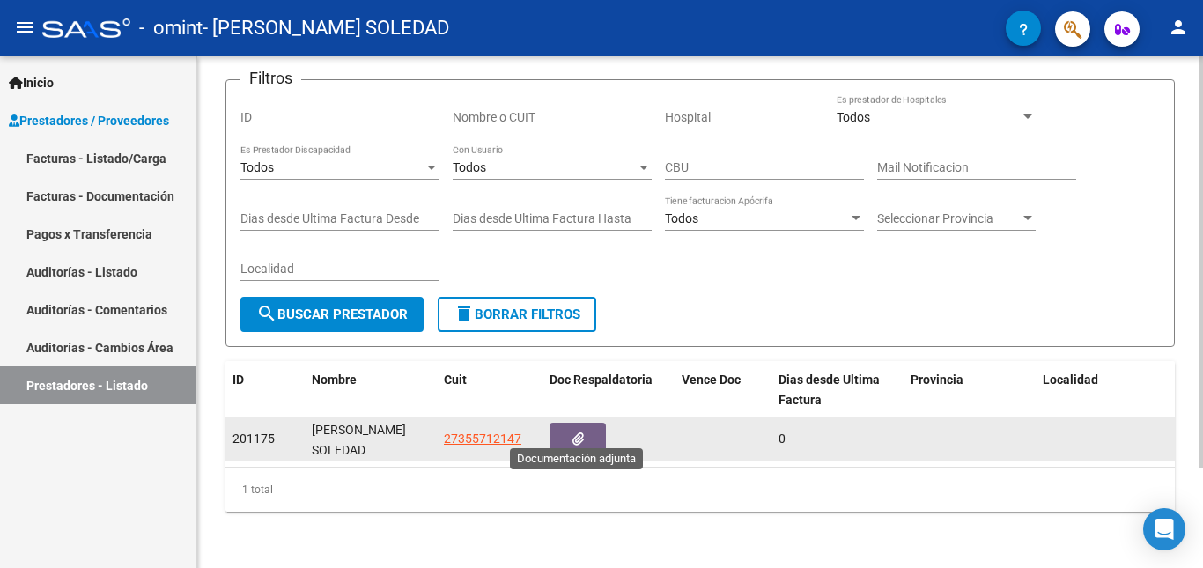
click at [561, 426] on button "button" at bounding box center [578, 439] width 56 height 33
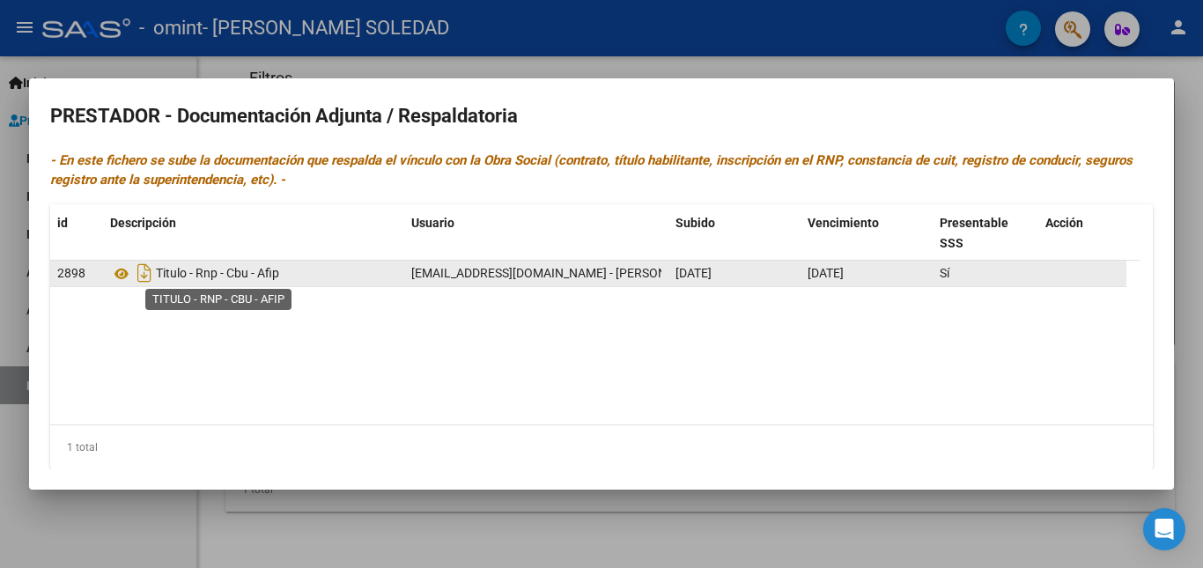
click at [246, 274] on span "Titulo - Rnp - Cbu - Afip" at bounding box center [217, 274] width 123 height 14
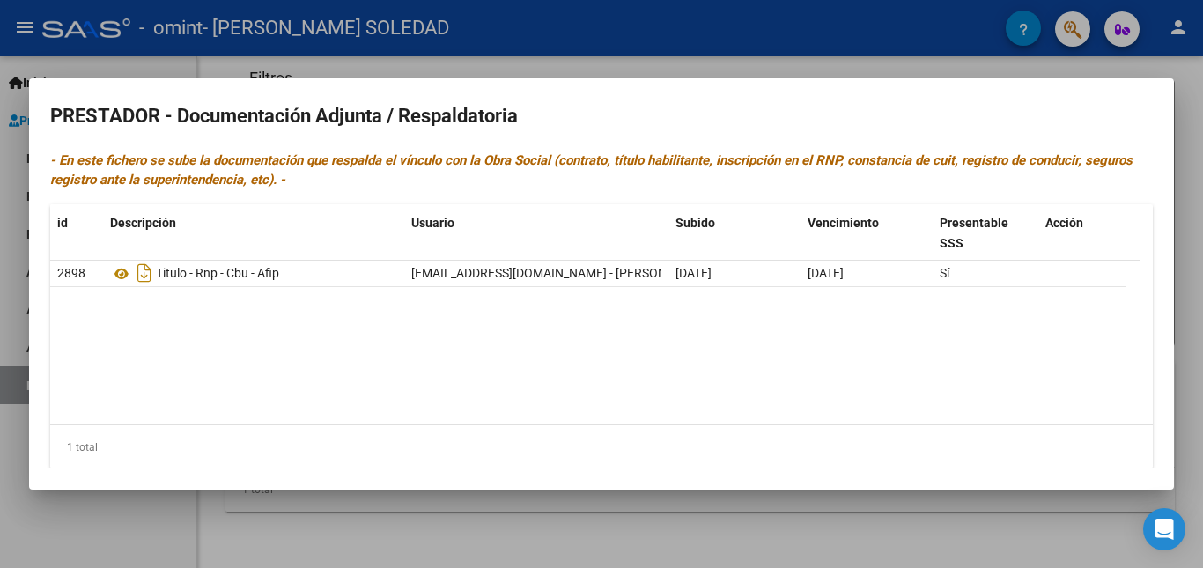
click at [1179, 230] on div at bounding box center [601, 284] width 1203 height 568
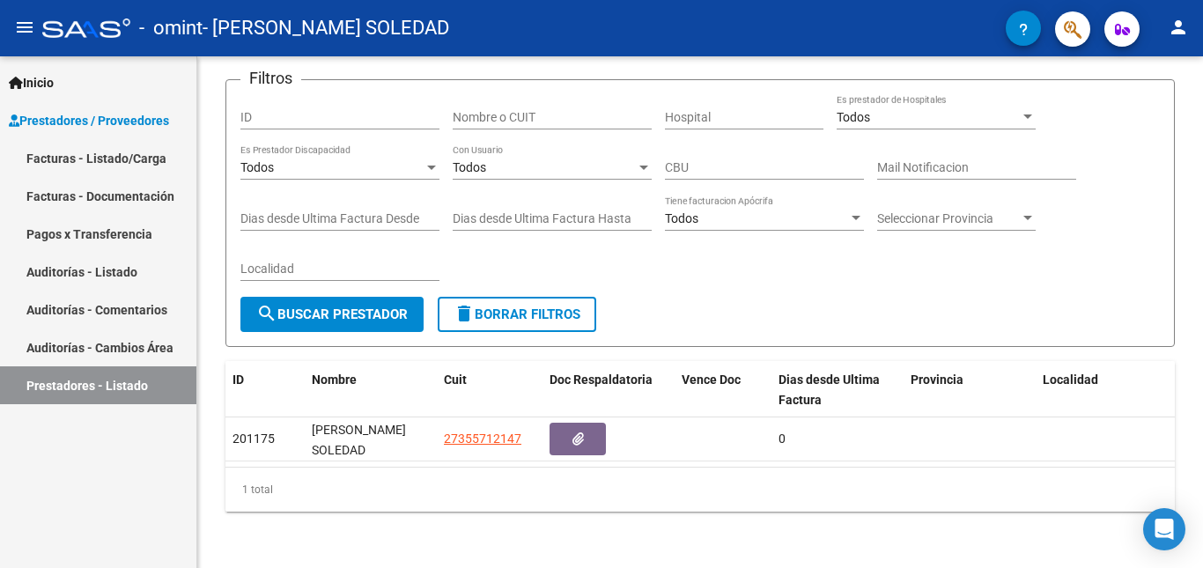
click at [122, 245] on link "Pagos x Transferencia" at bounding box center [98, 234] width 196 height 38
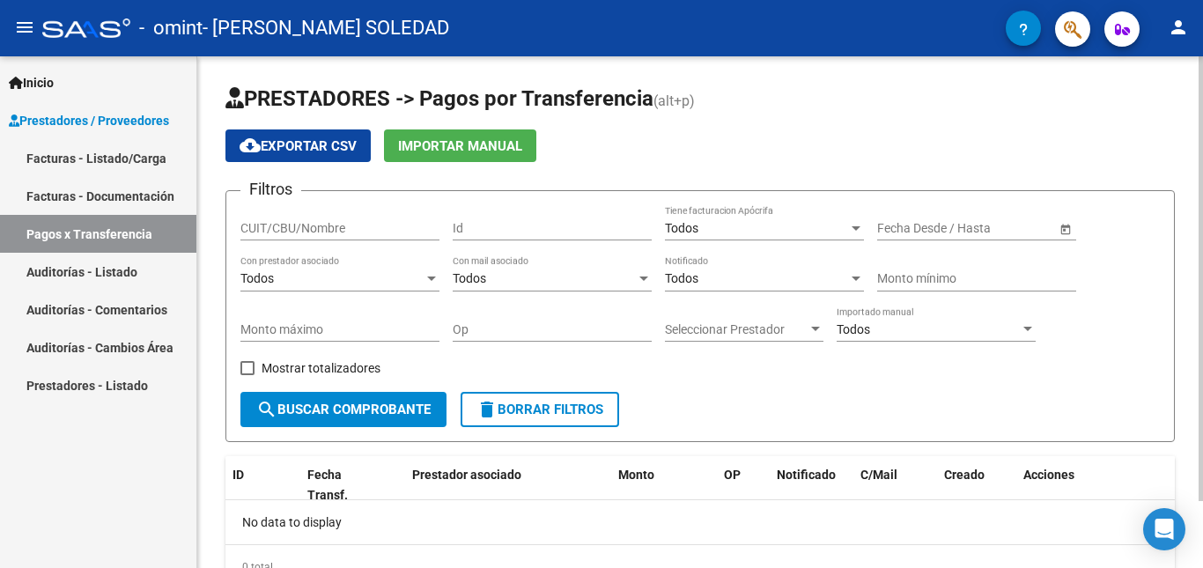
click at [310, 212] on div "CUIT/CBU/Nombre" at bounding box center [339, 222] width 199 height 35
click at [467, 225] on input "Id" at bounding box center [552, 228] width 199 height 15
click at [694, 232] on div "Filtros CUIT/CBU/Nombre Id Todos Tiene facturacion Apócrifa Fecha inicio – Fech…" at bounding box center [700, 298] width 920 height 187
click at [694, 232] on span "Todos" at bounding box center [681, 228] width 33 height 14
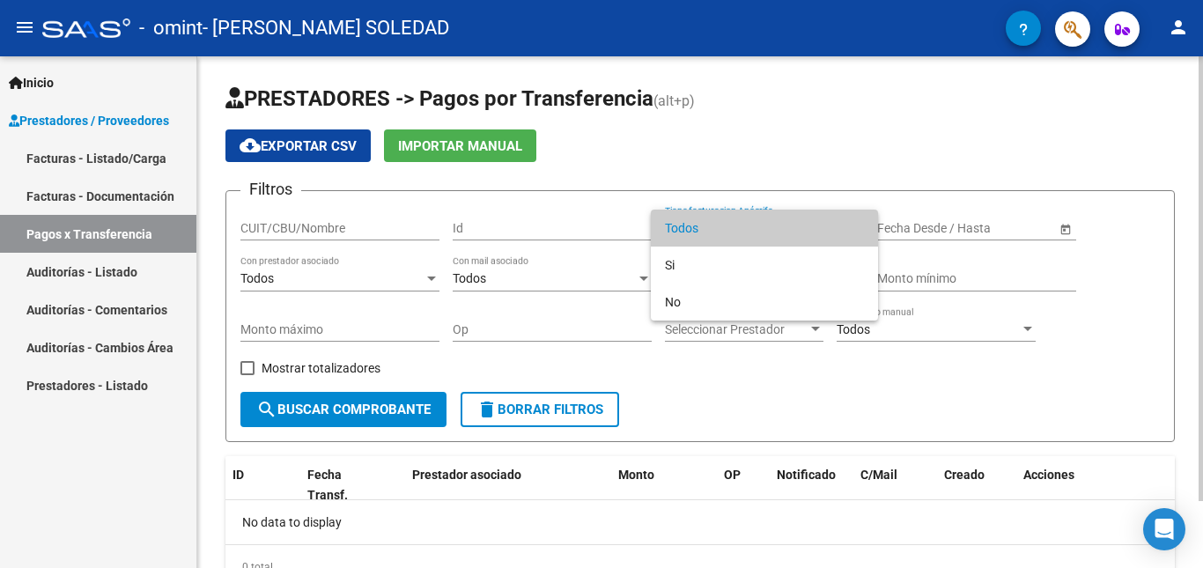
click at [694, 232] on span "Todos" at bounding box center [764, 228] width 199 height 37
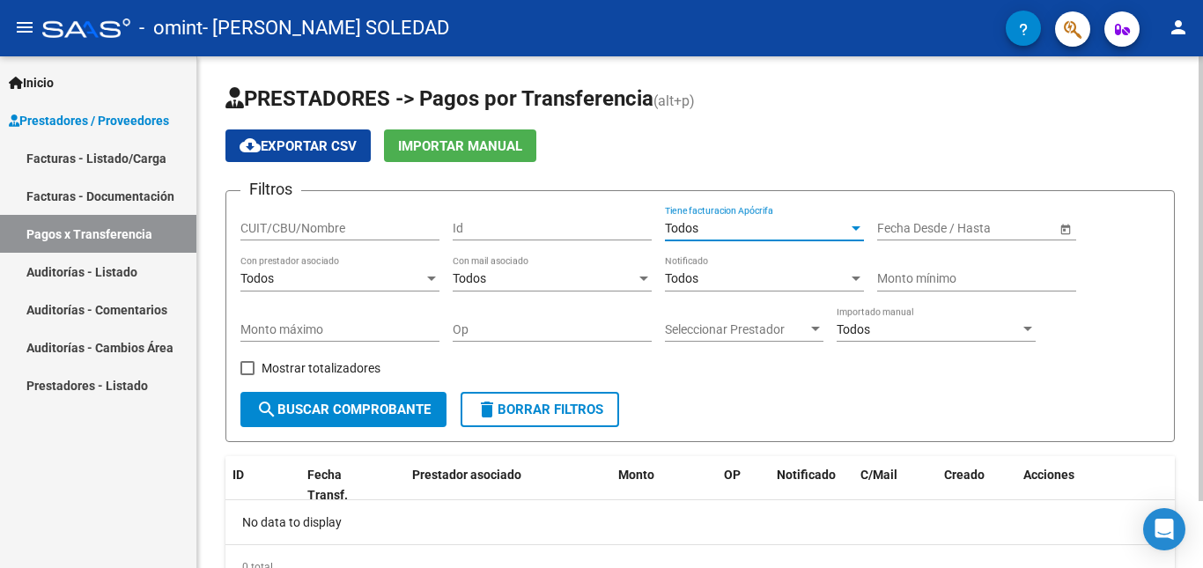
click at [995, 229] on input "text" at bounding box center [1000, 228] width 86 height 15
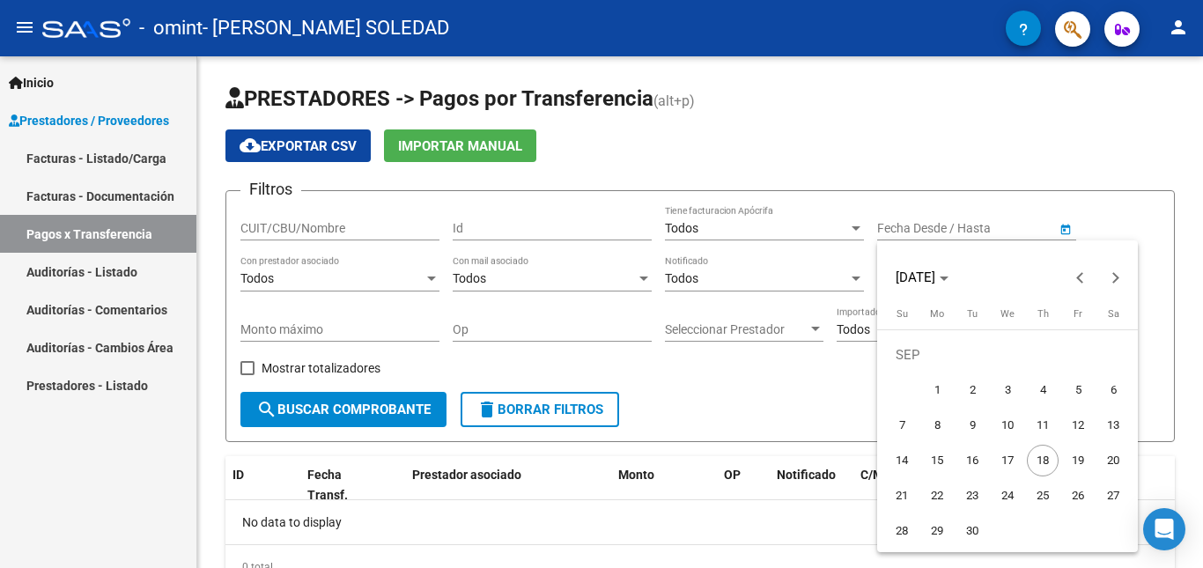
click at [82, 196] on div at bounding box center [601, 284] width 1203 height 568
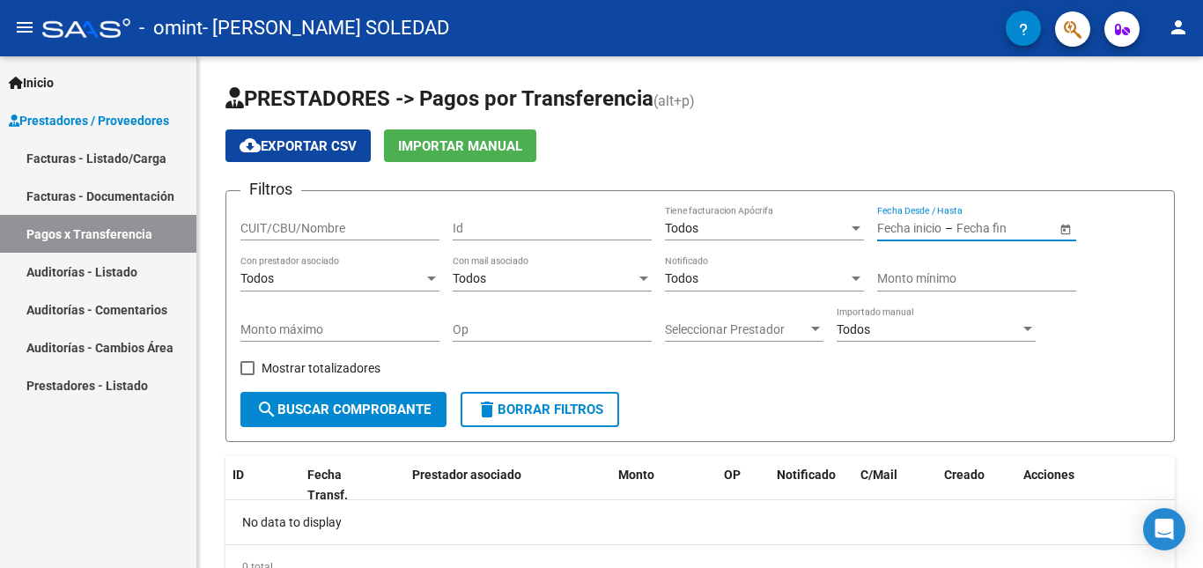
click at [82, 181] on link "Facturas - Documentación" at bounding box center [98, 196] width 196 height 38
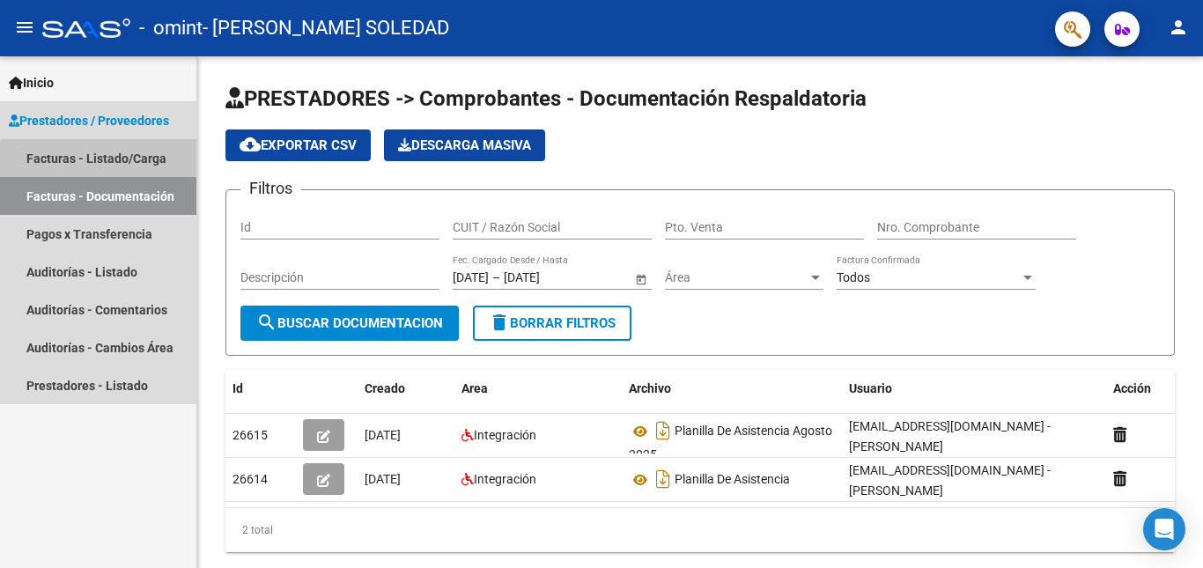
click at [140, 164] on link "Facturas - Listado/Carga" at bounding box center [98, 158] width 196 height 38
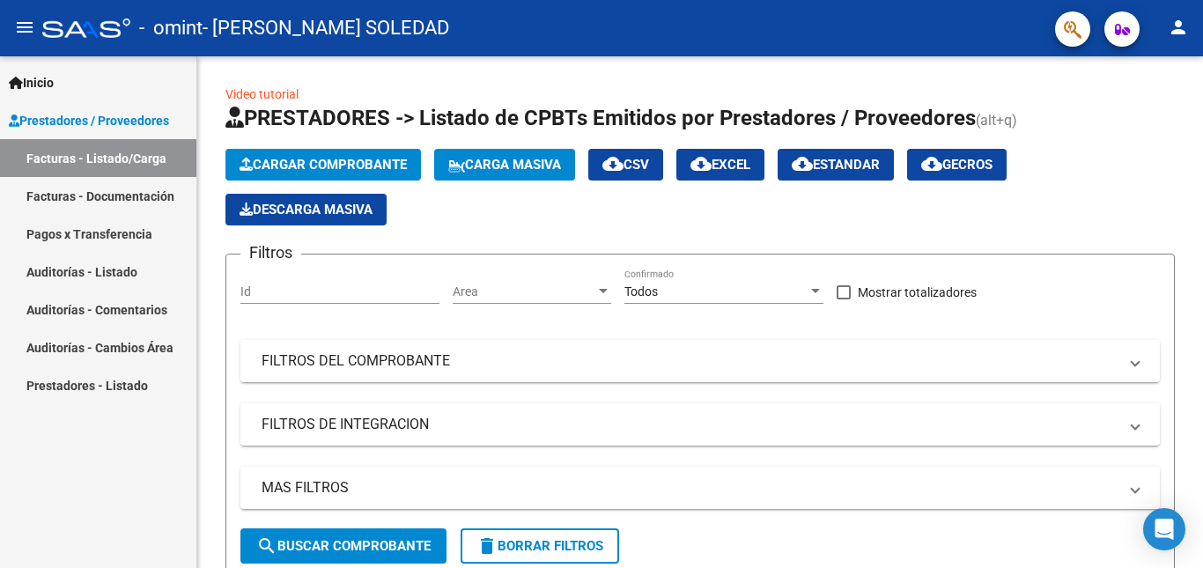
click at [64, 109] on link "Prestadores / Proveedores" at bounding box center [98, 120] width 196 height 38
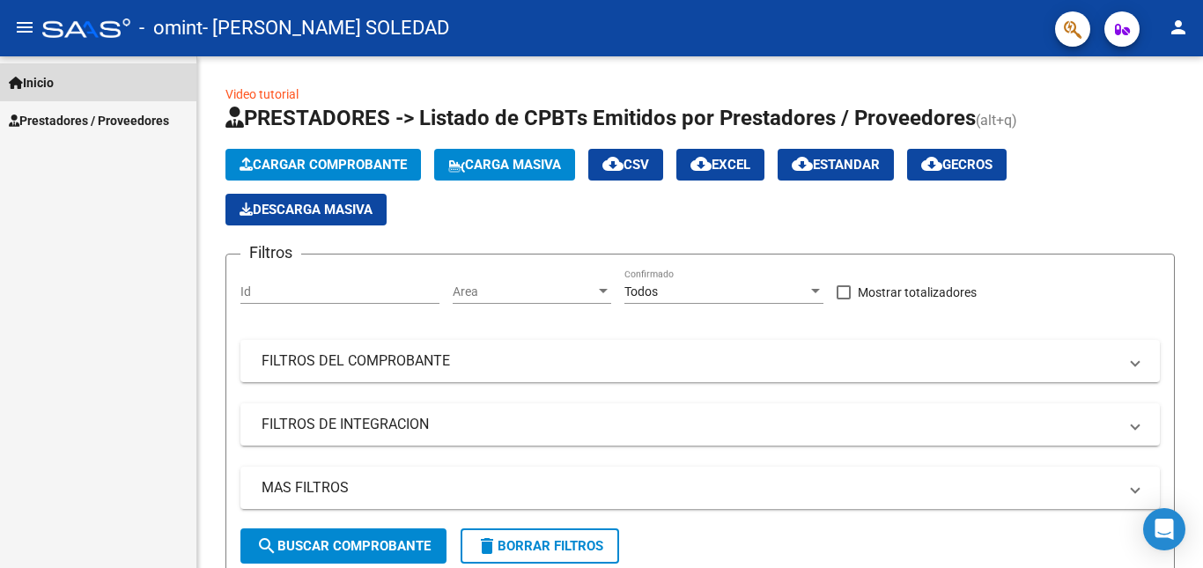
click at [37, 85] on span "Inicio" at bounding box center [31, 82] width 45 height 19
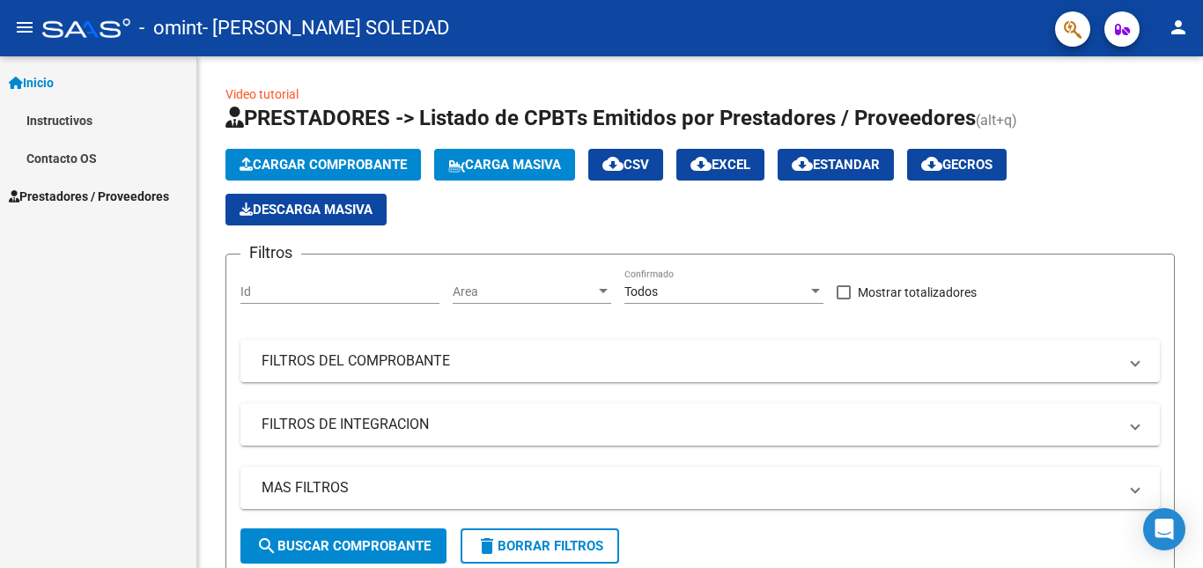
click at [87, 126] on link "Instructivos" at bounding box center [98, 120] width 196 height 38
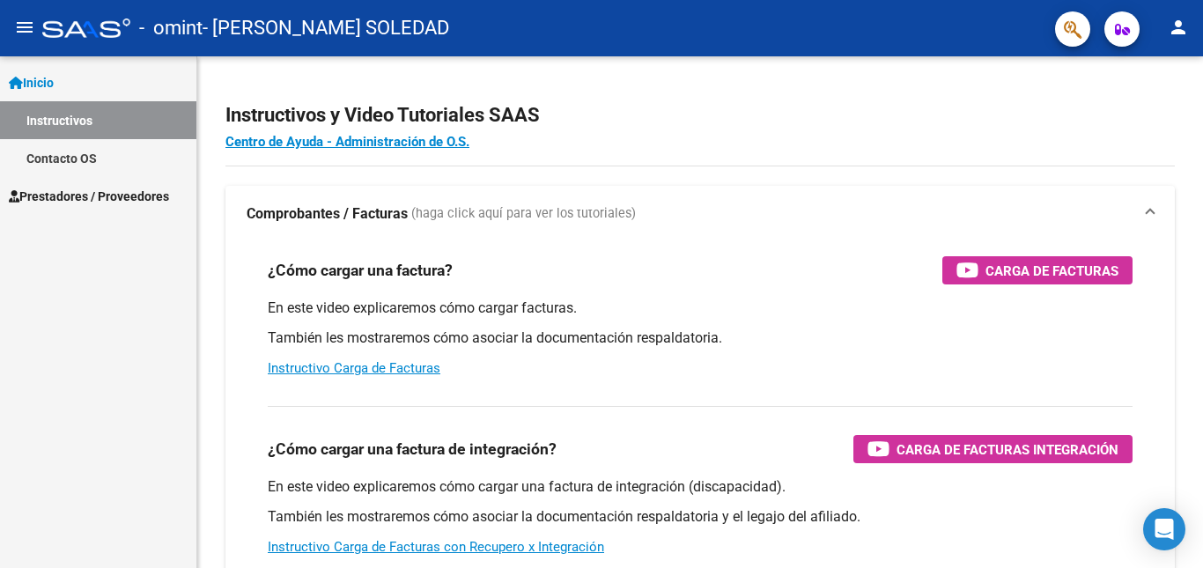
click at [85, 142] on link "Contacto OS" at bounding box center [98, 158] width 196 height 38
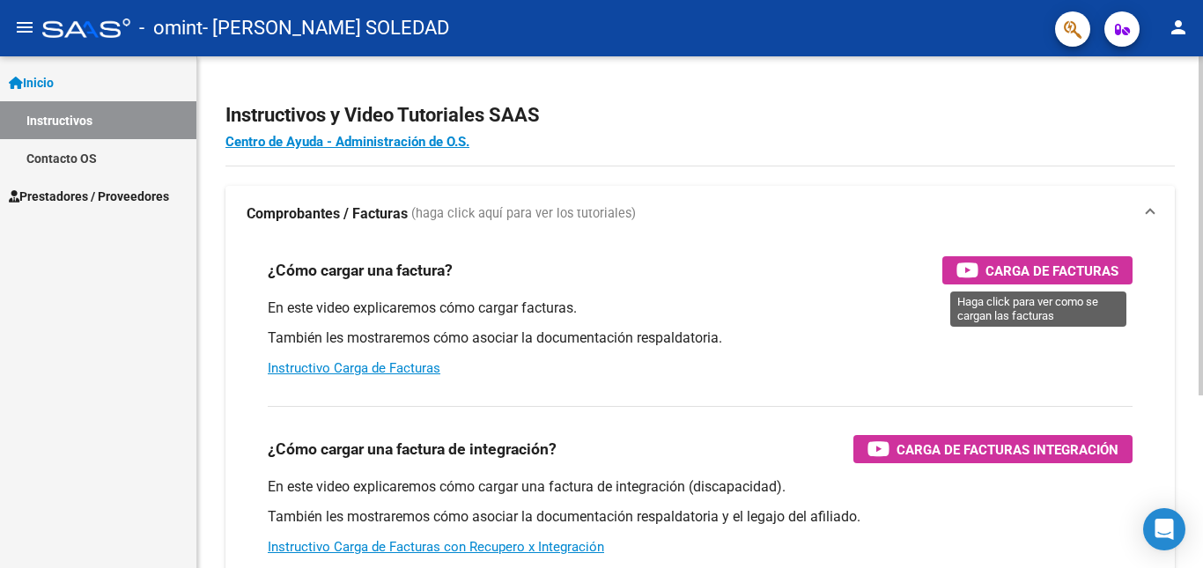
click at [1026, 265] on span "Carga de Facturas" at bounding box center [1052, 271] width 133 height 22
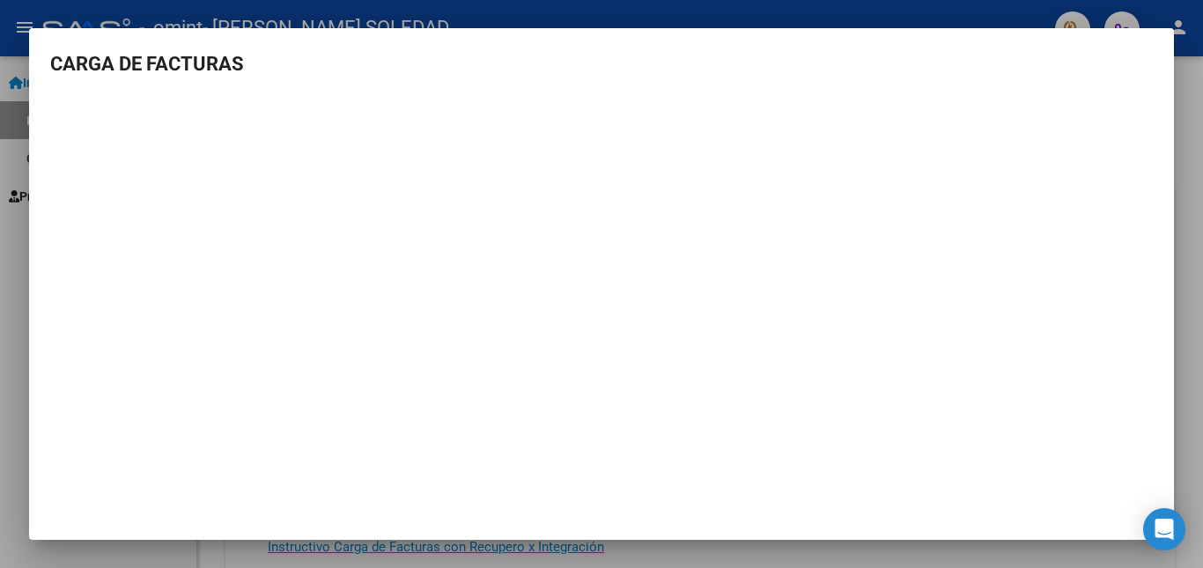
click at [1189, 122] on div at bounding box center [601, 284] width 1203 height 568
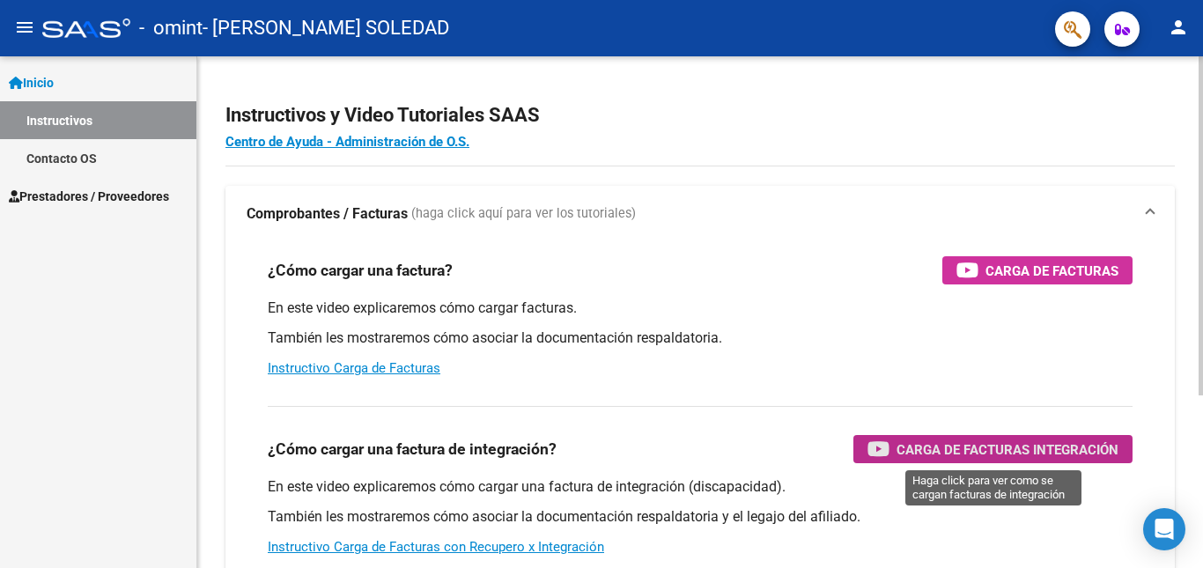
click at [928, 446] on span "Carga de Facturas Integración" at bounding box center [1008, 450] width 222 height 22
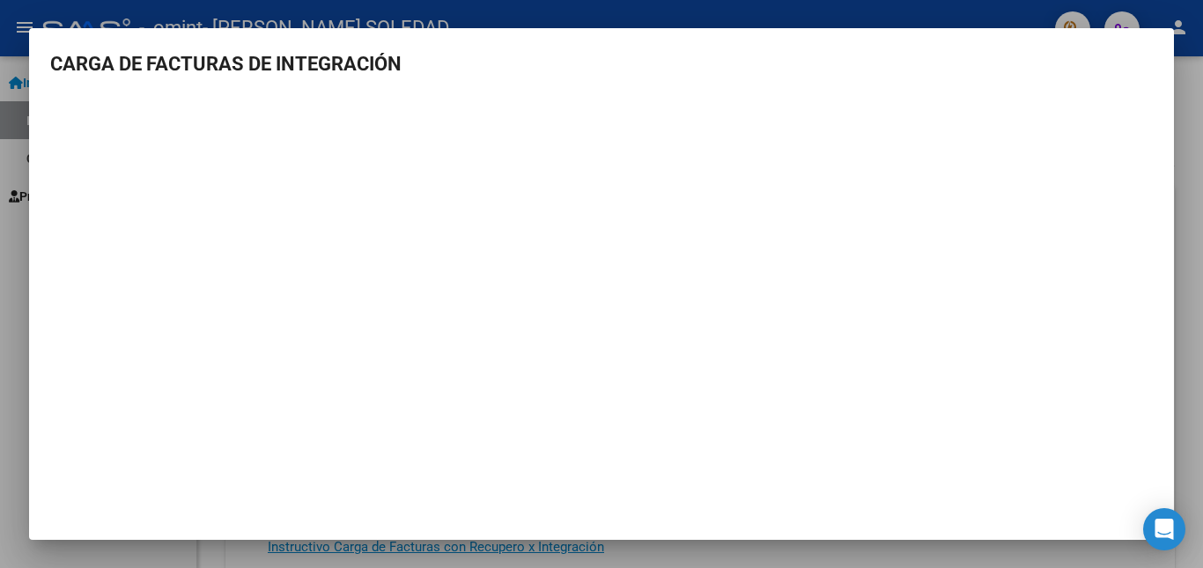
click at [9, 183] on div at bounding box center [601, 284] width 1203 height 568
